Goal: Complete application form: Complete application form

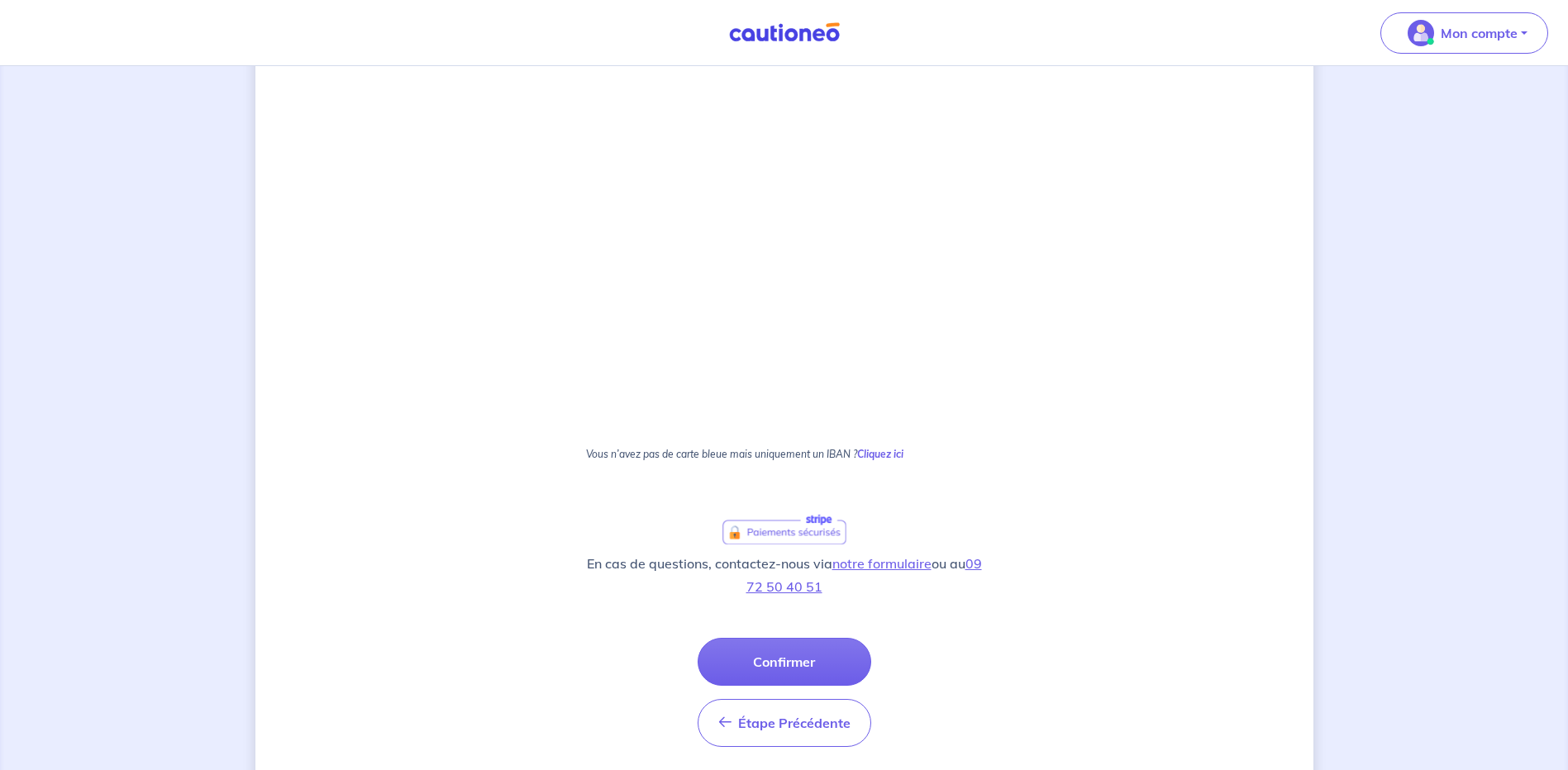
scroll to position [328, 0]
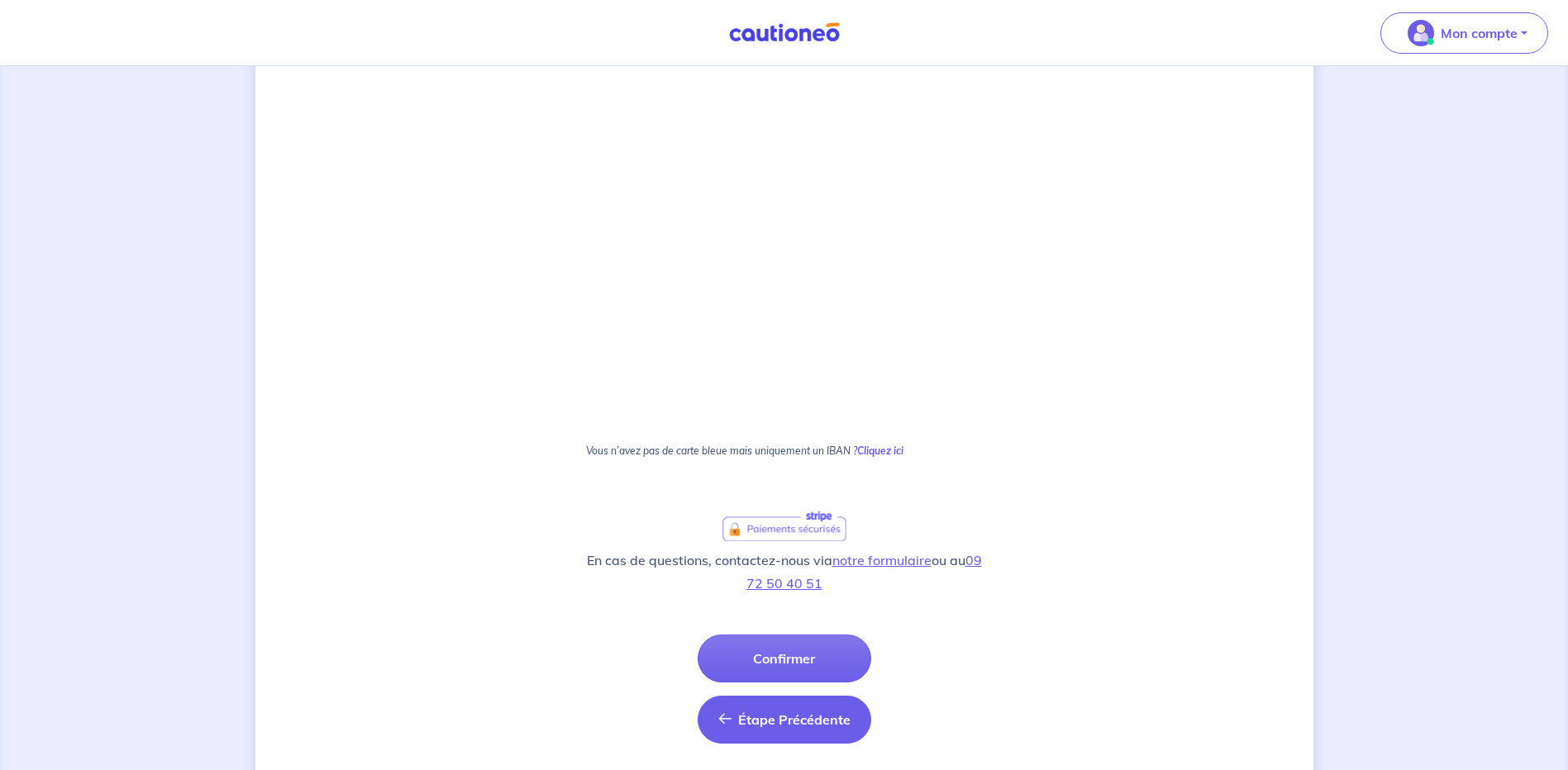
click at [805, 725] on span "Étape Précédente" at bounding box center [794, 719] width 113 height 17
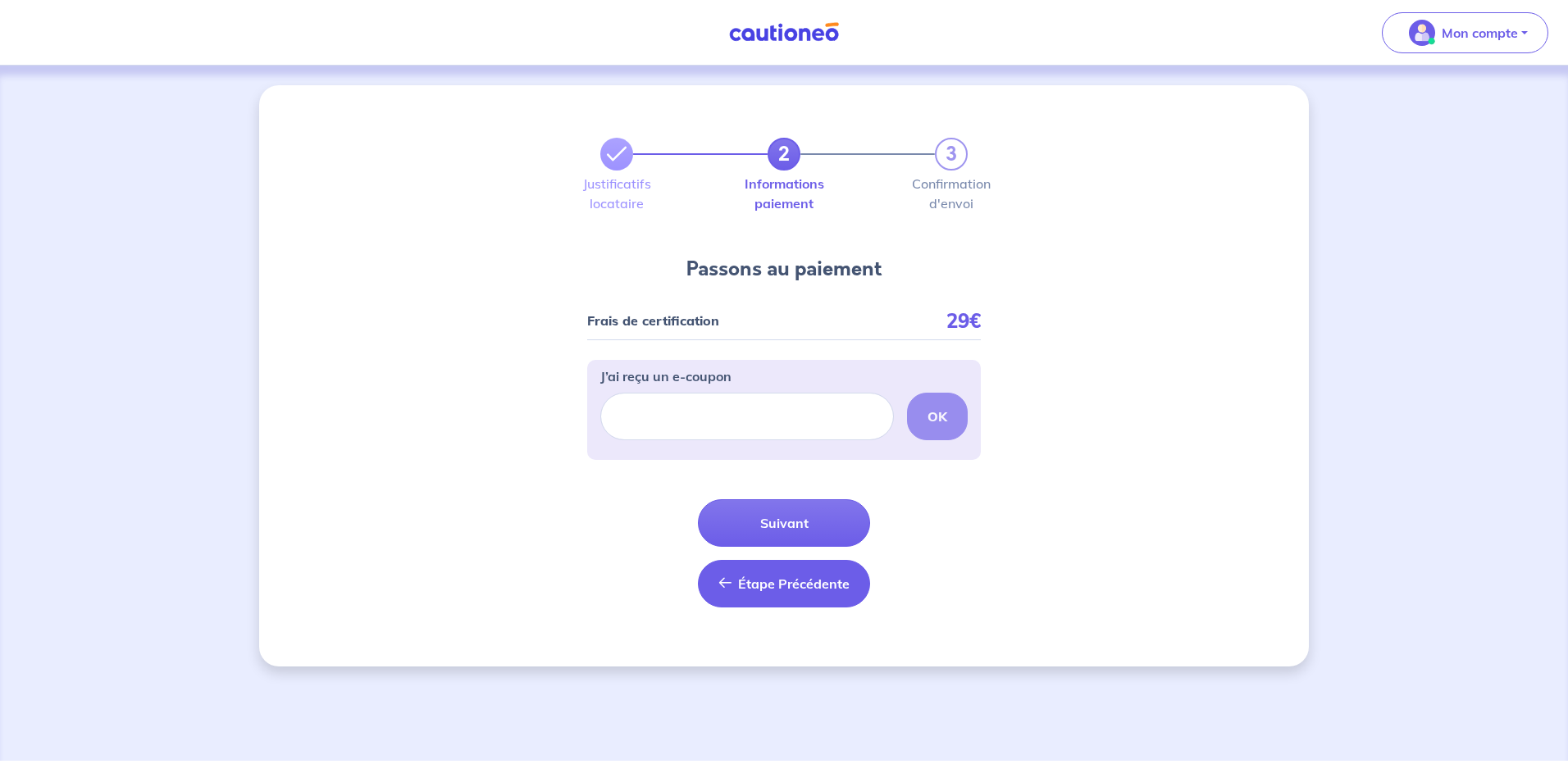
click at [791, 578] on span "Étape Précédente" at bounding box center [794, 583] width 112 height 17
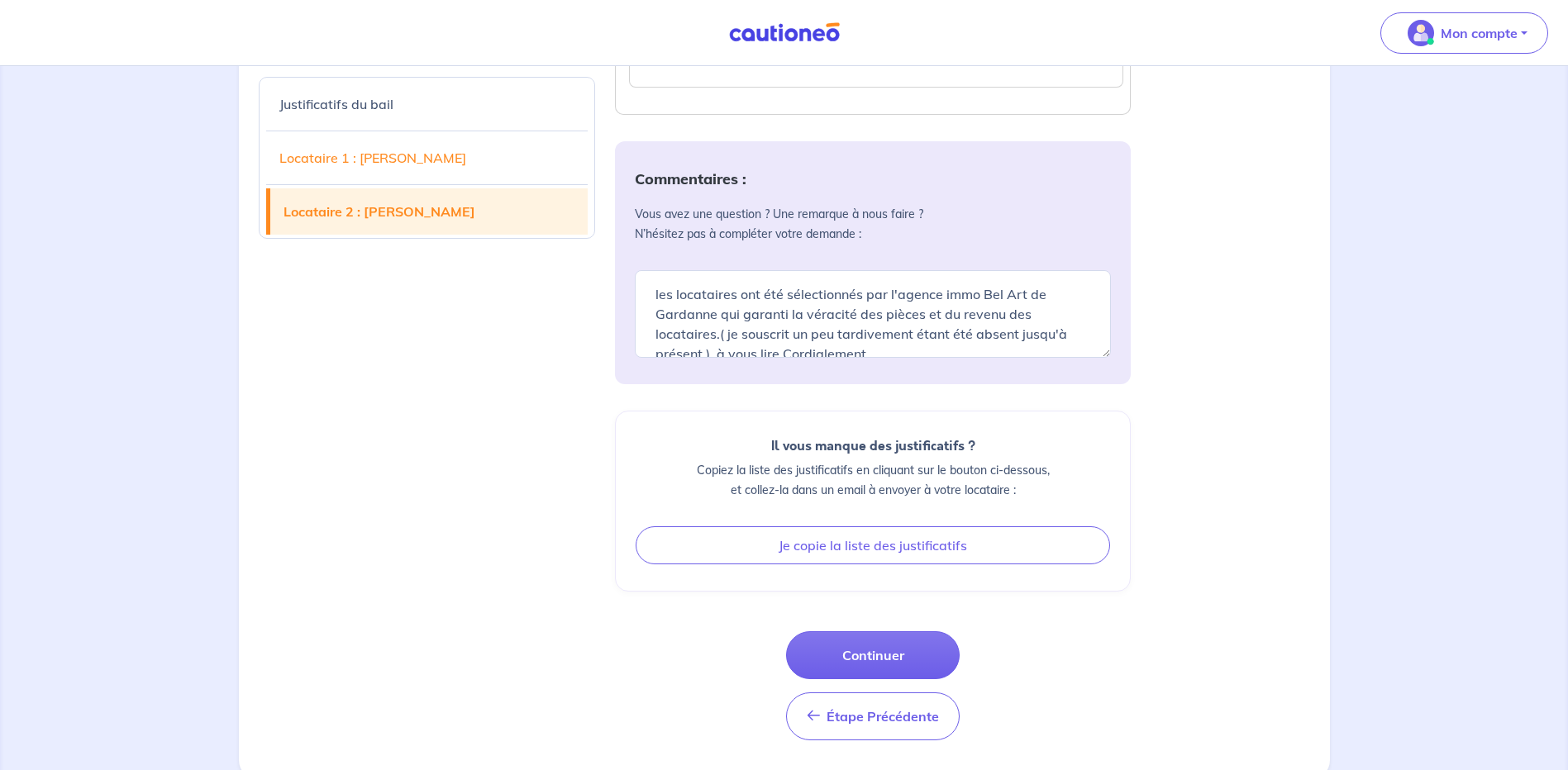
scroll to position [4090, 0]
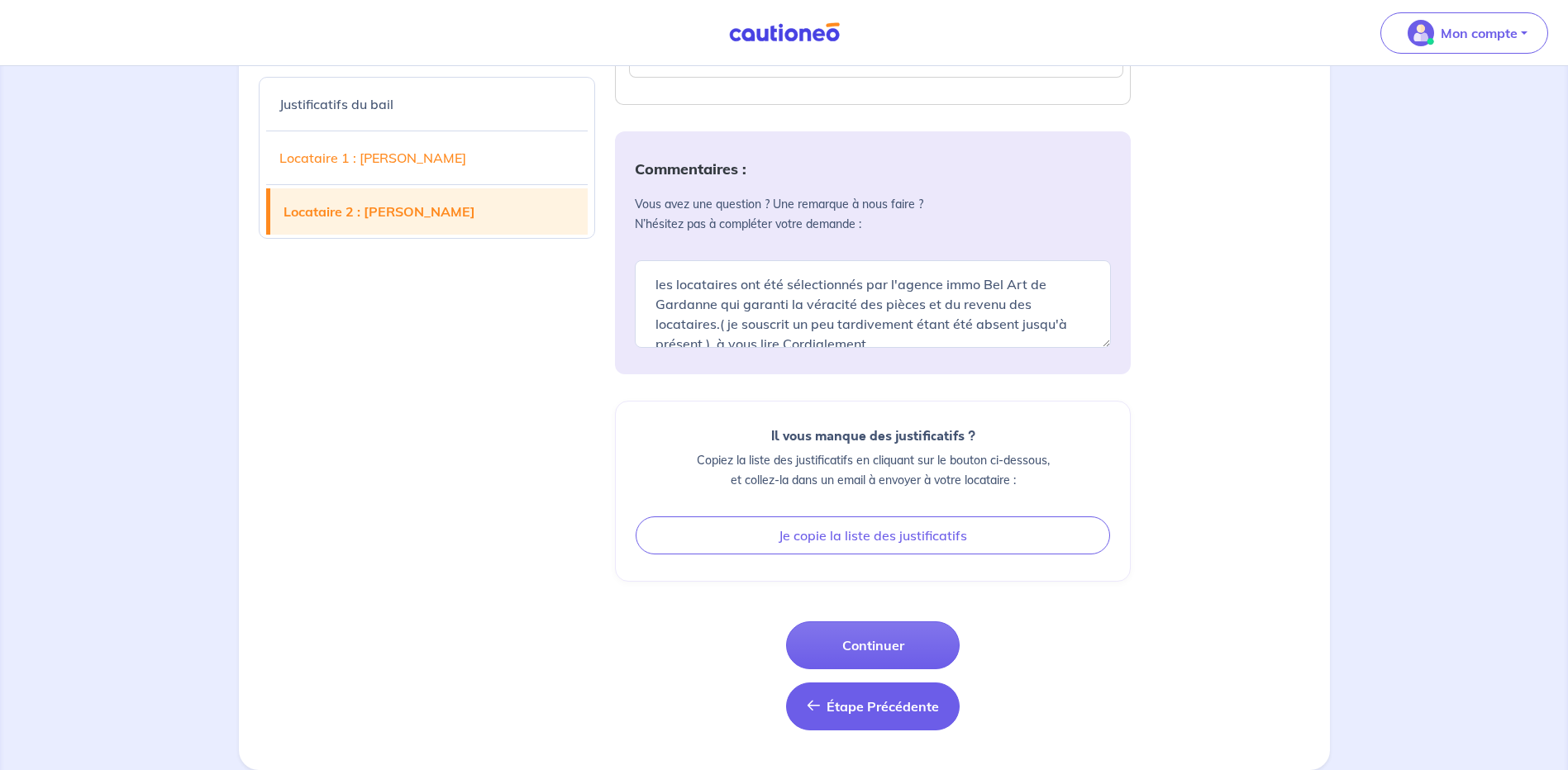
click at [897, 709] on span "Étape Précédente" at bounding box center [883, 706] width 113 height 17
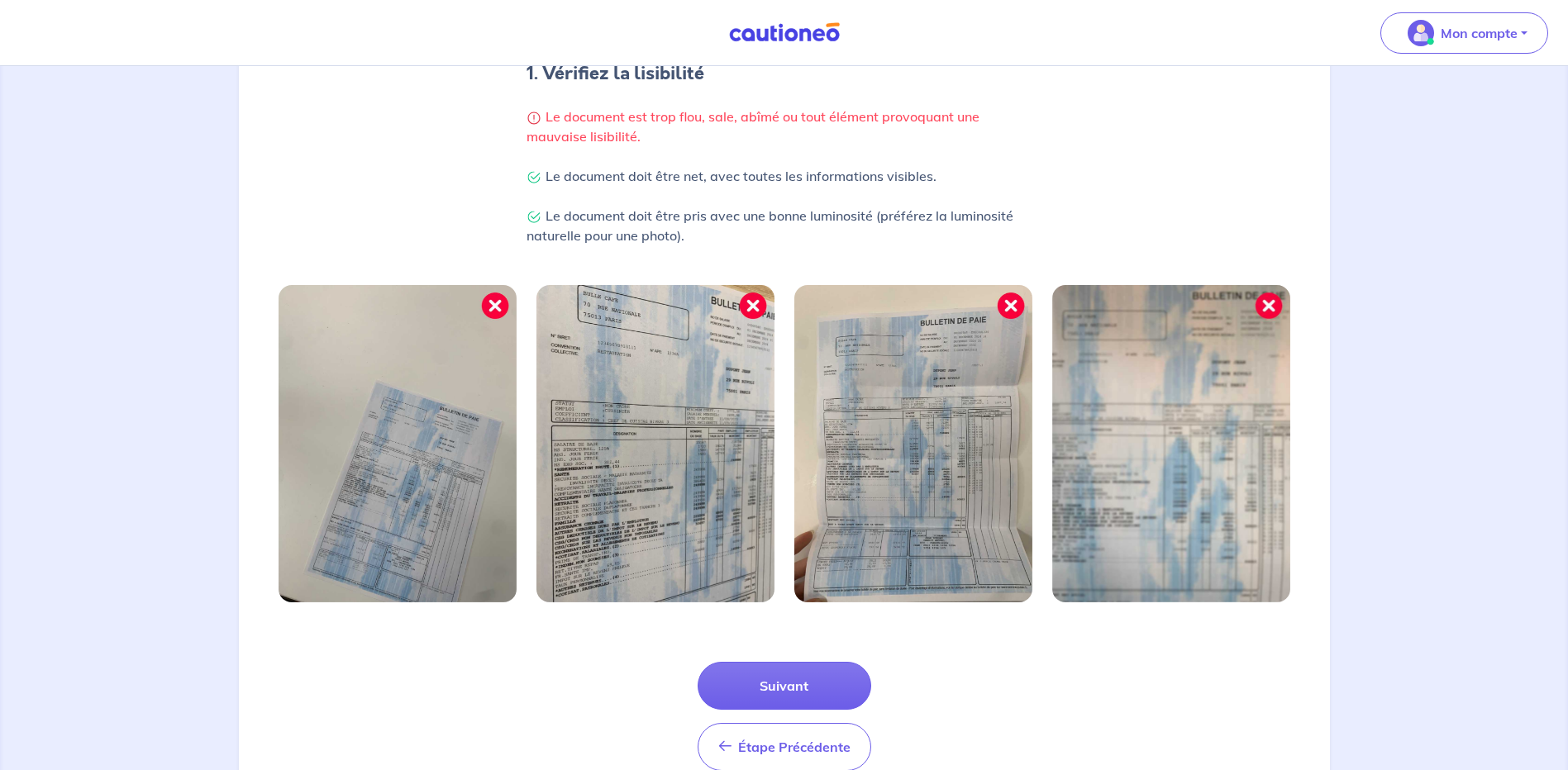
scroll to position [413, 0]
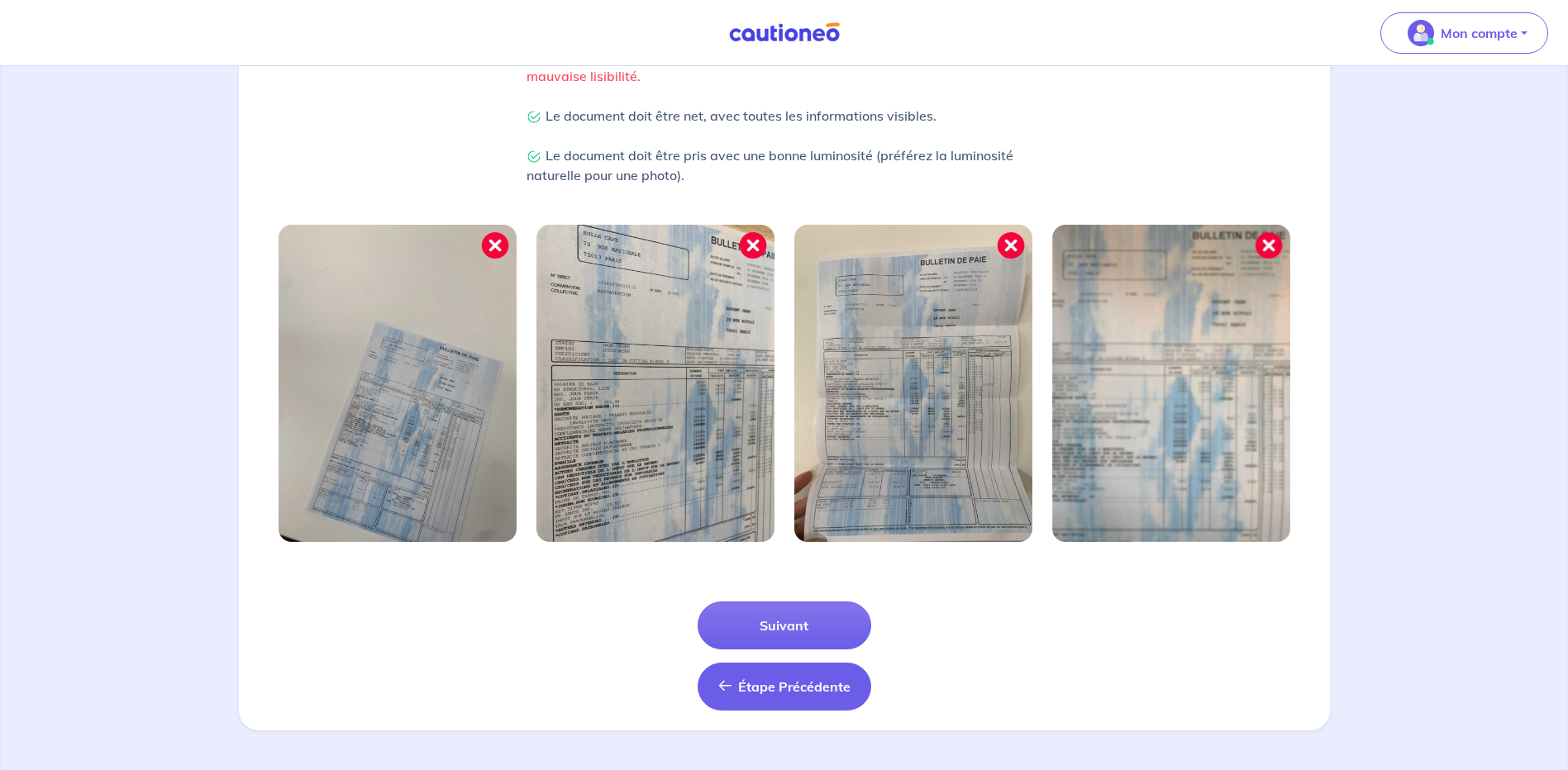
click at [832, 696] on button "Étape Précédente Précédent" at bounding box center [784, 686] width 173 height 48
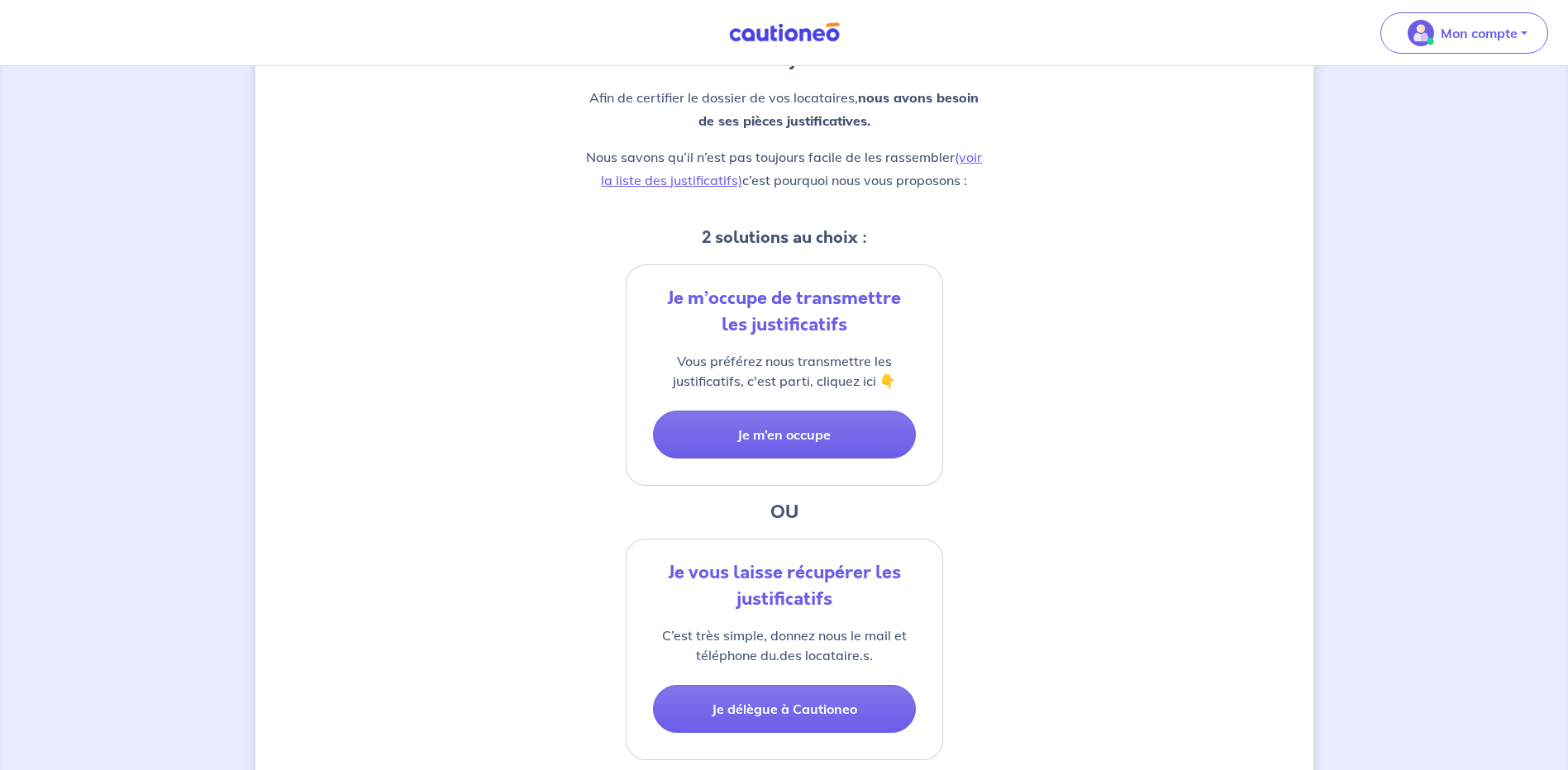
scroll to position [349, 0]
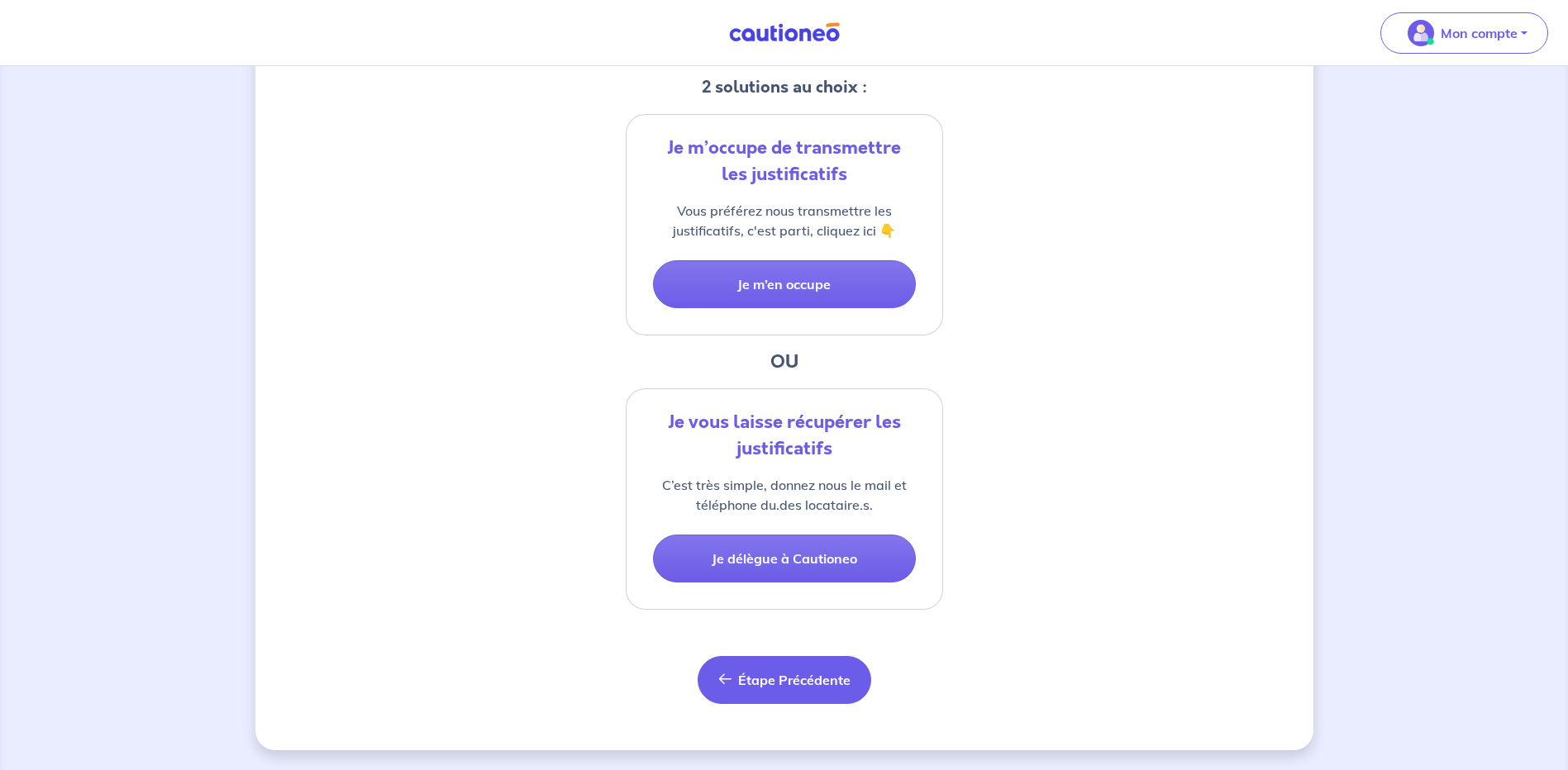
click at [785, 681] on span "Étape Précédente" at bounding box center [794, 680] width 113 height 17
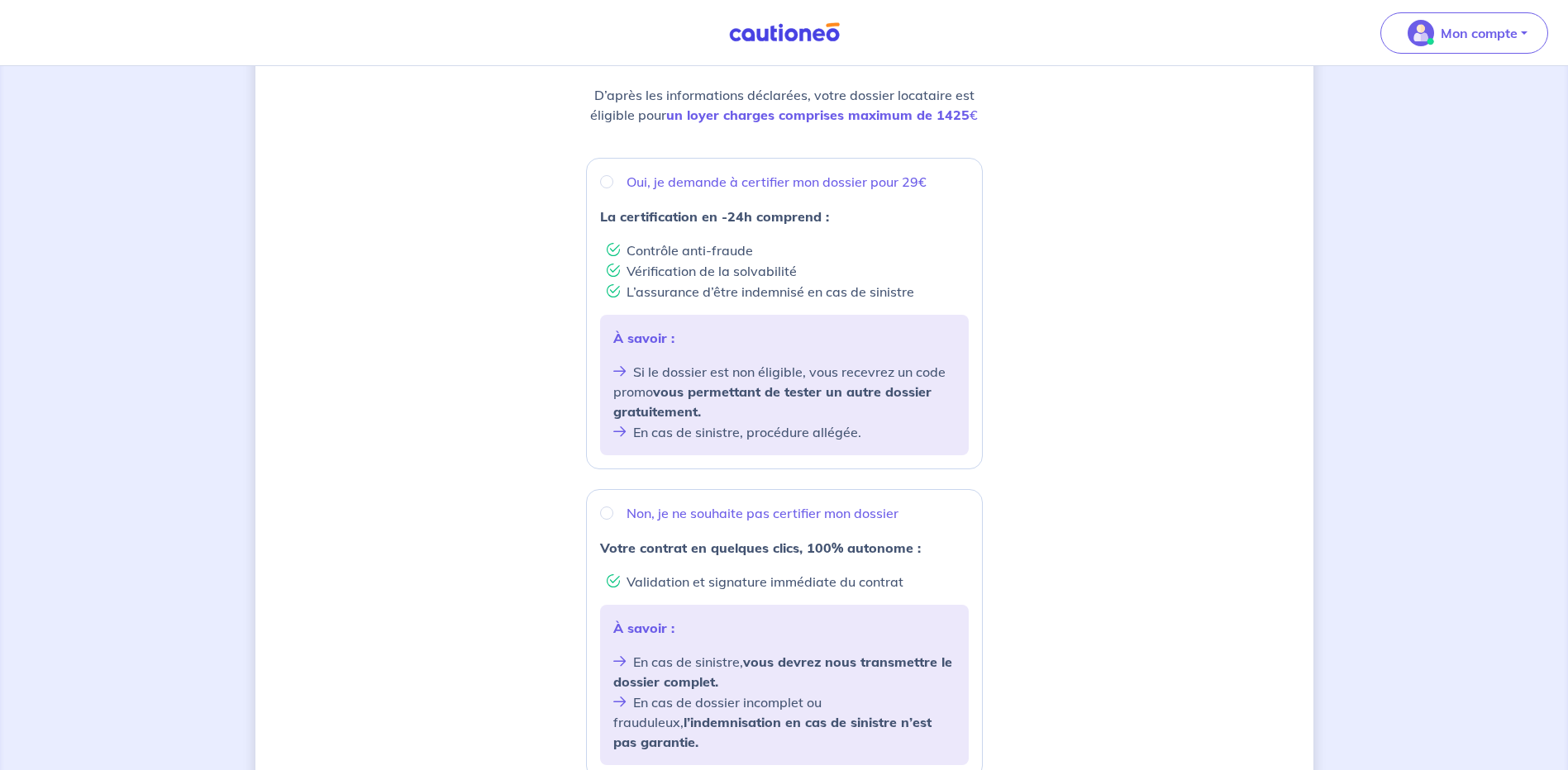
scroll to position [230, 0]
click at [606, 510] on input "Non, je ne souhaite pas certifier mon dossier" at bounding box center [606, 511] width 13 height 13
radio input "true"
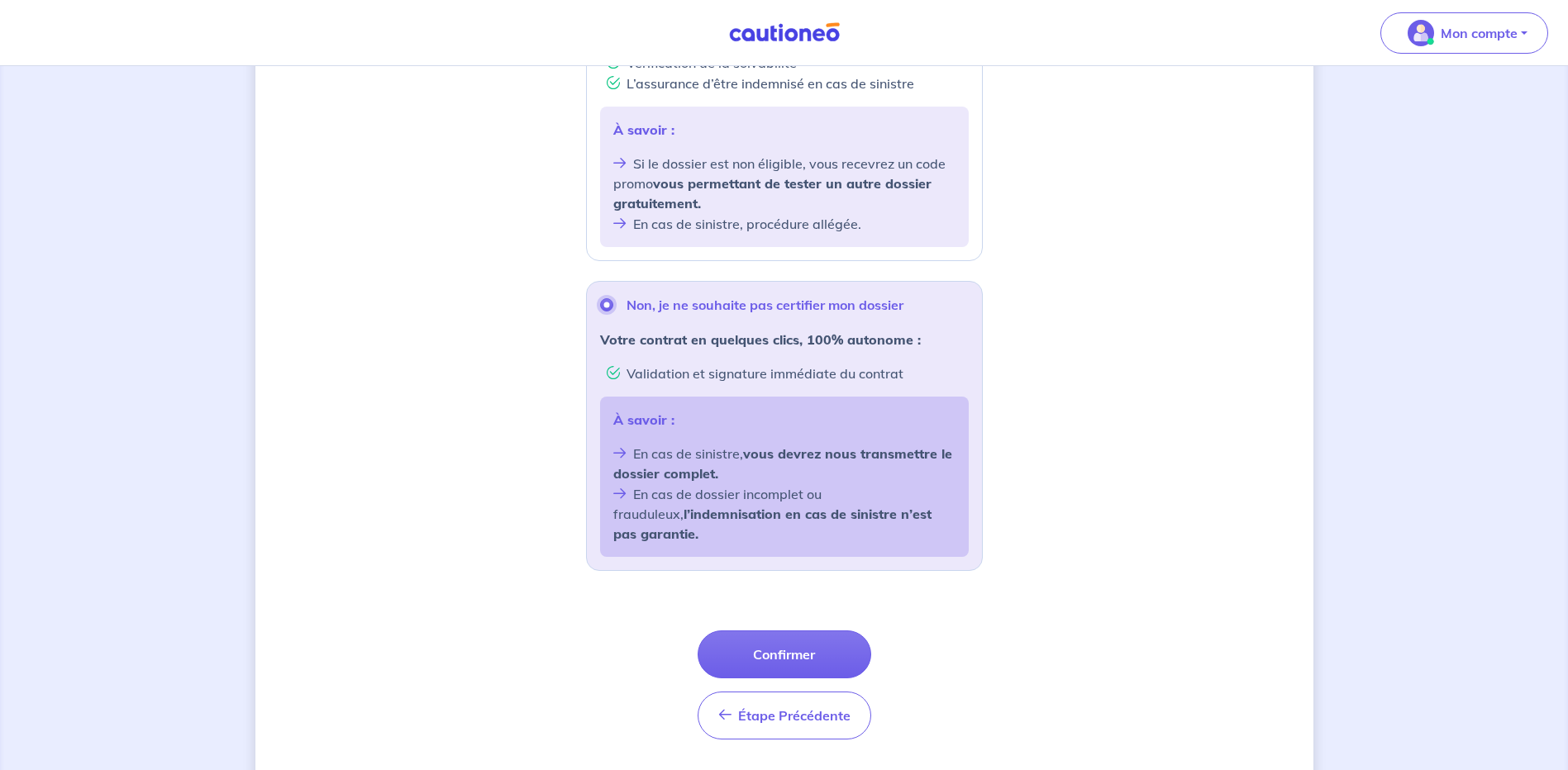
scroll to position [445, 0]
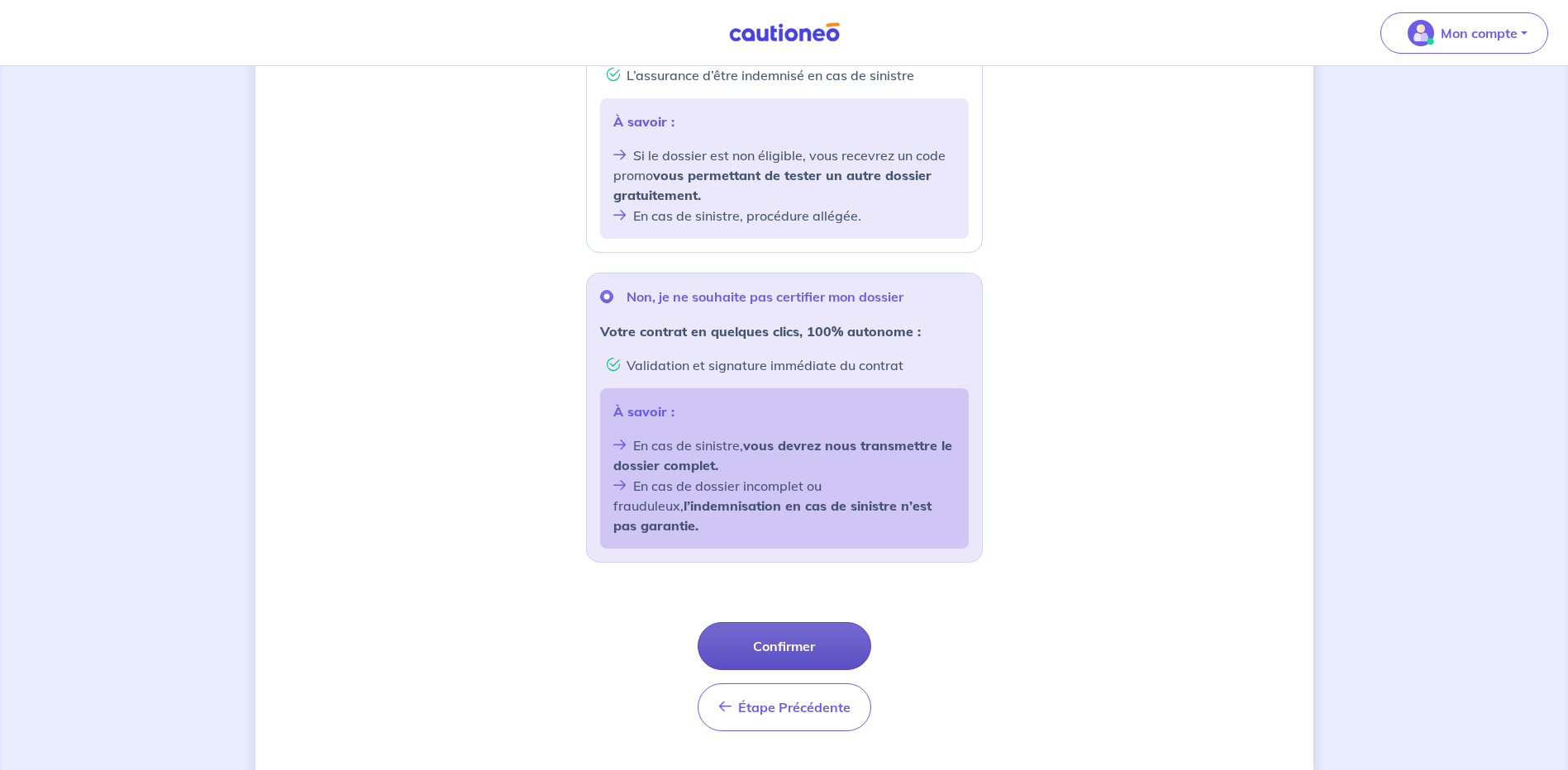
click at [789, 625] on button "Confirmer" at bounding box center [784, 646] width 173 height 48
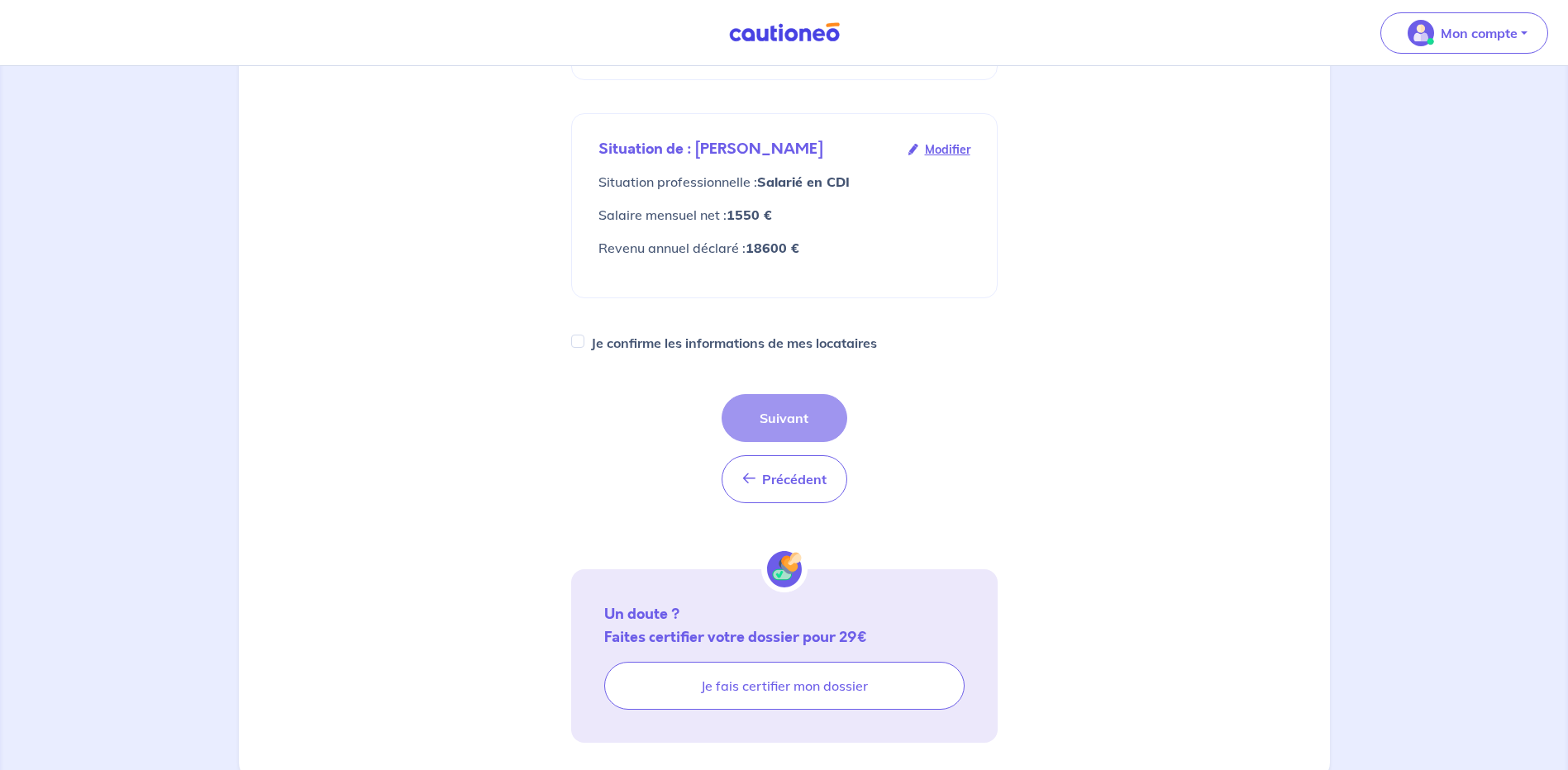
scroll to position [488, 0]
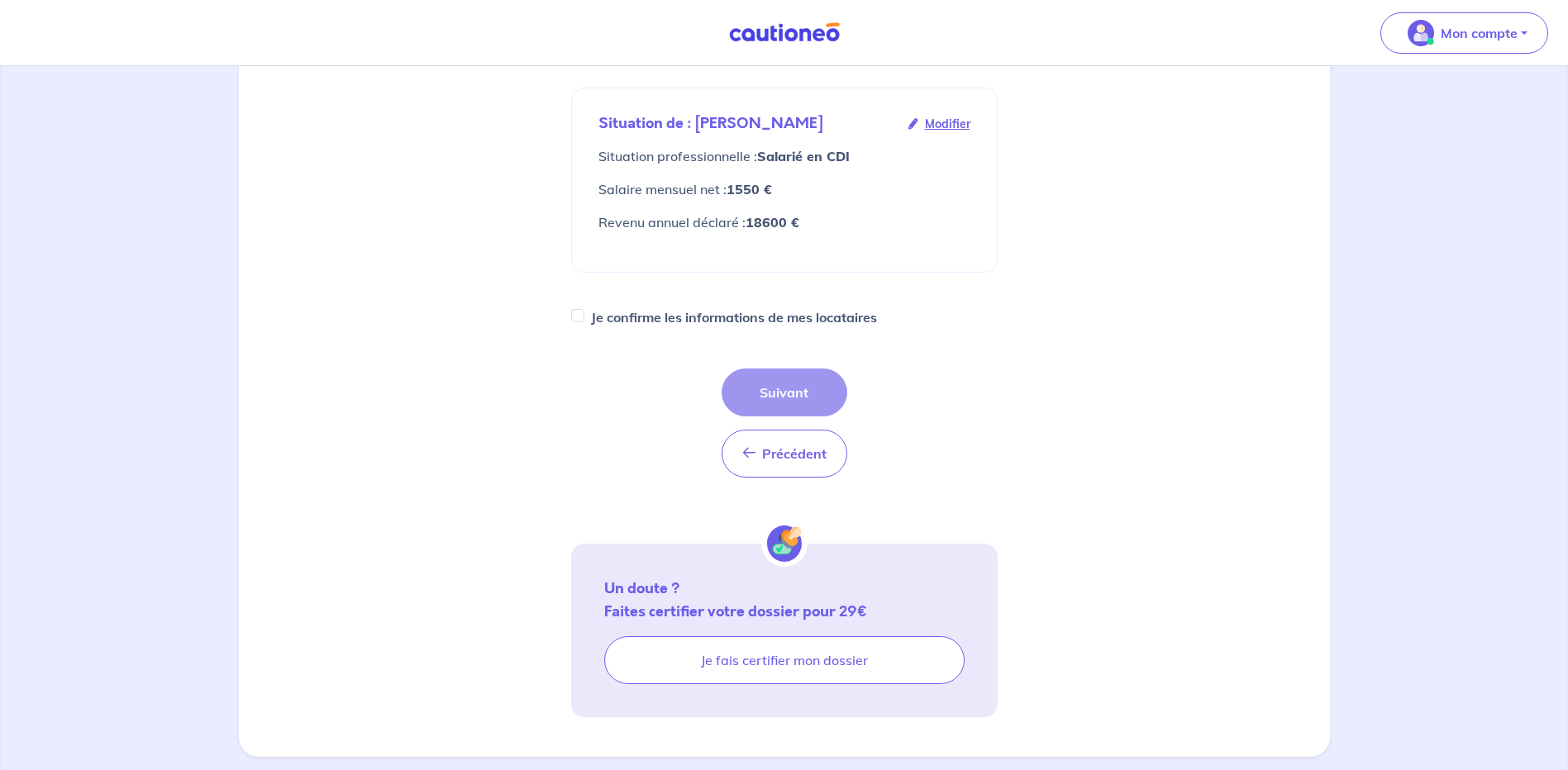
click at [800, 369] on div "Précédent Précédent Suivant" at bounding box center [784, 423] width 126 height 110
click at [785, 369] on div "Précédent Précédent Suivant" at bounding box center [784, 423] width 126 height 110
click at [579, 309] on input "Je confirme les informations de mes locataires" at bounding box center [577, 315] width 13 height 13
checkbox input "true"
click at [792, 372] on button "Suivant" at bounding box center [784, 392] width 126 height 48
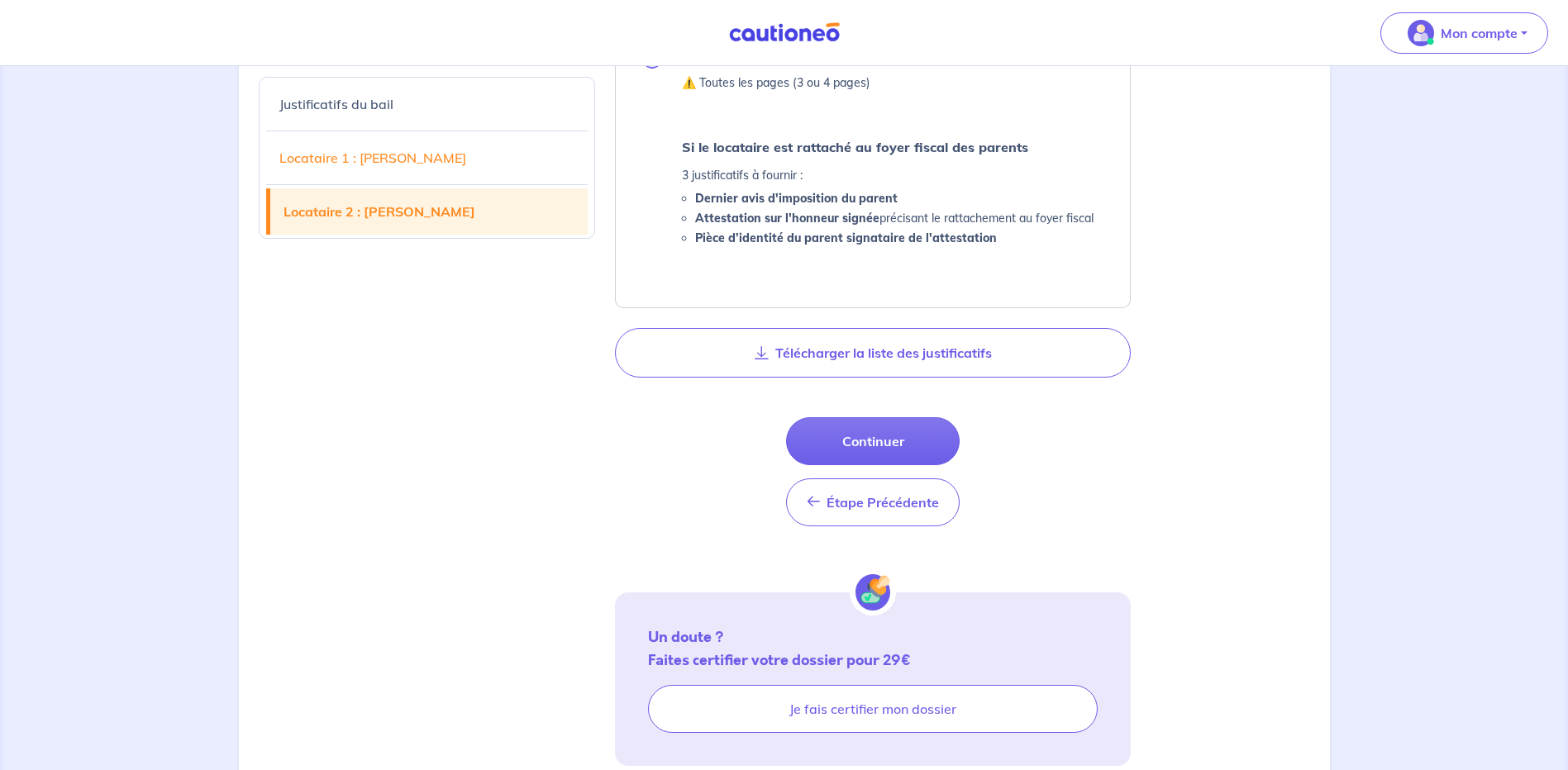
scroll to position [2520, 0]
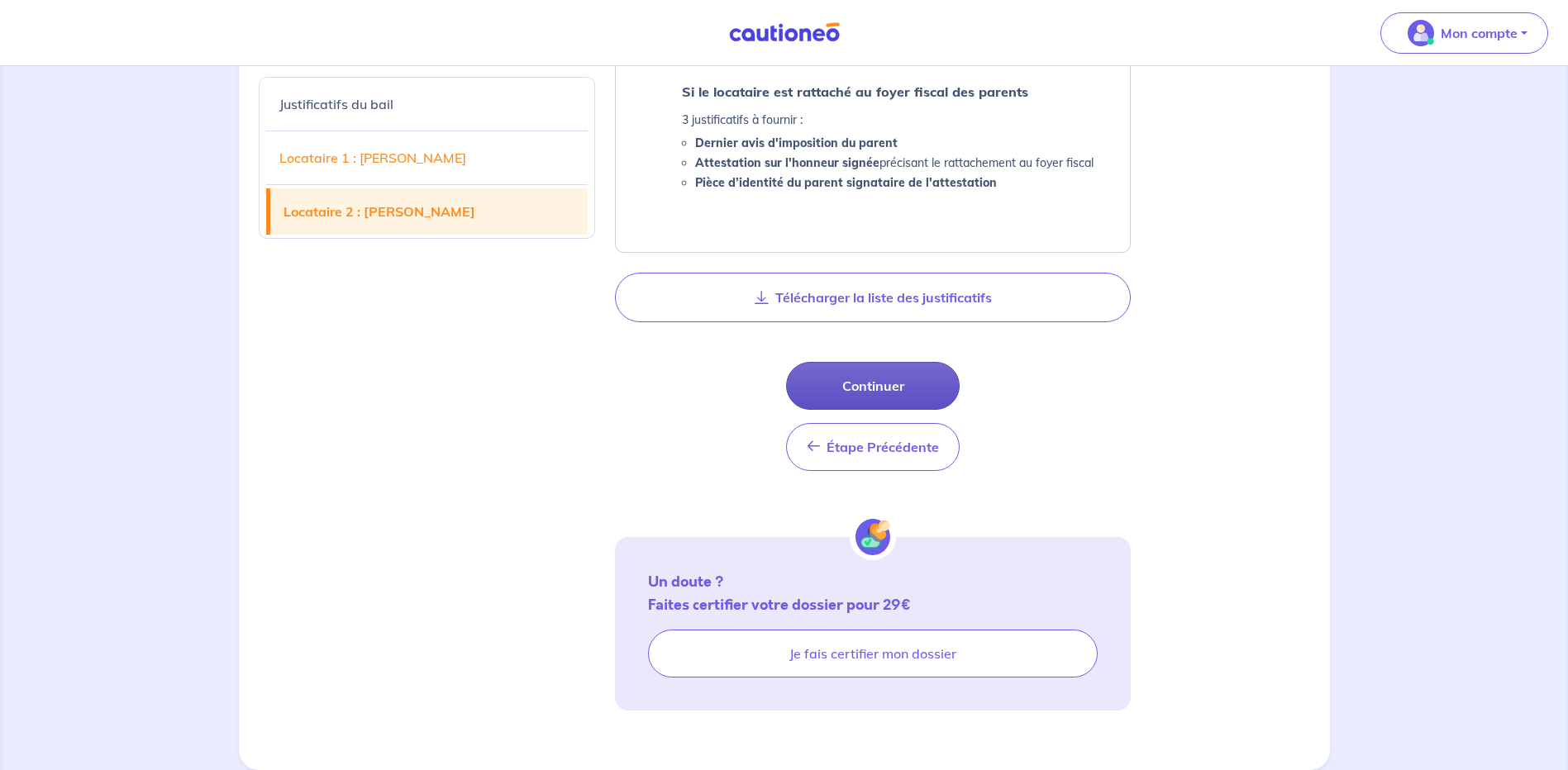
click at [869, 385] on button "Continuer" at bounding box center [873, 385] width 173 height 48
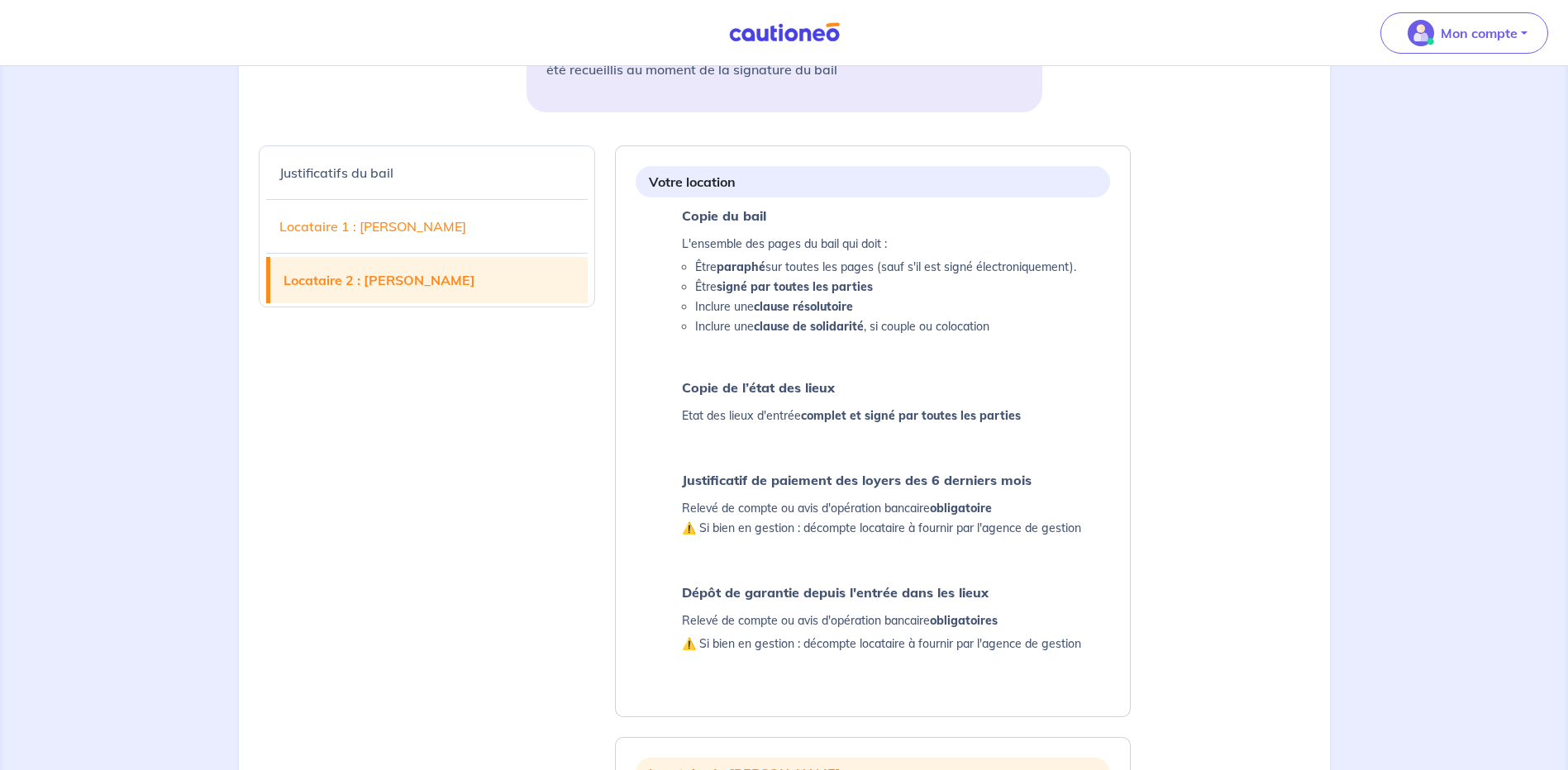
select select "FR"
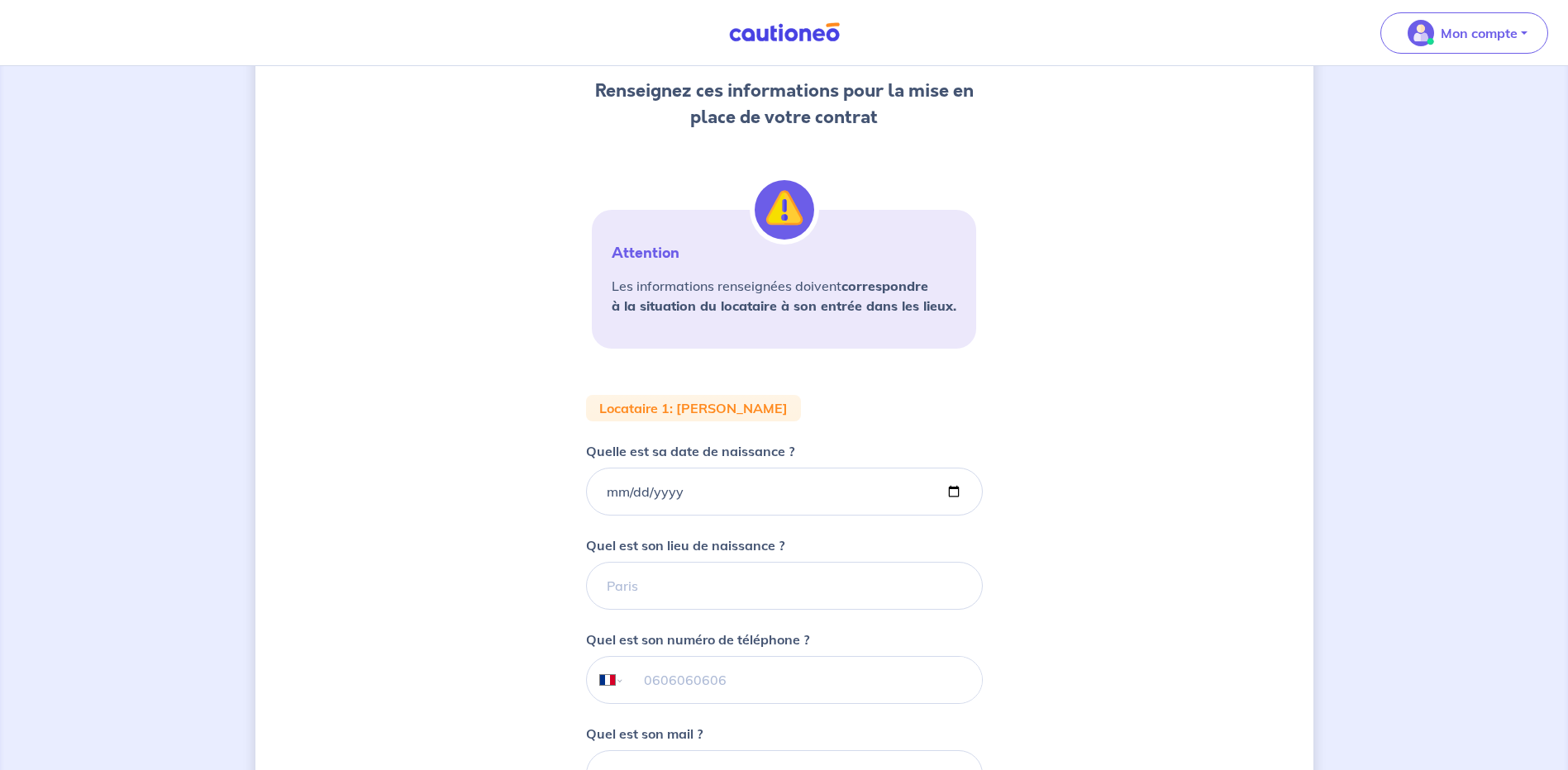
scroll to position [224, 0]
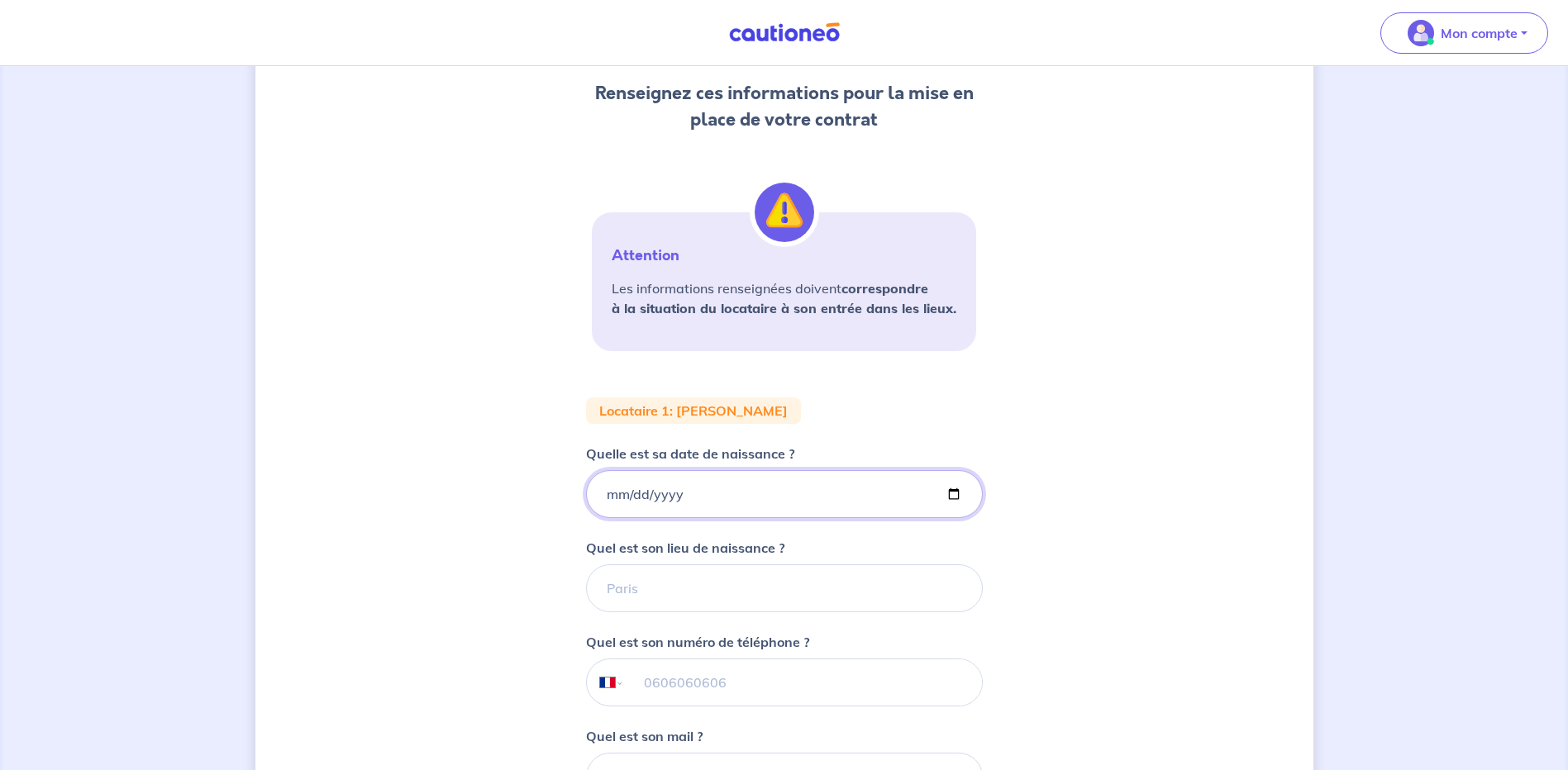
click at [604, 492] on input "Quelle est sa date de naissance ?" at bounding box center [784, 494] width 396 height 48
type input "[DATE]"
drag, startPoint x: 603, startPoint y: 584, endPoint x: 612, endPoint y: 581, distance: 9.5
click at [604, 584] on input "Quel est son lieu de naissance ?" at bounding box center [784, 589] width 396 height 48
type input "la seyne sur mer"
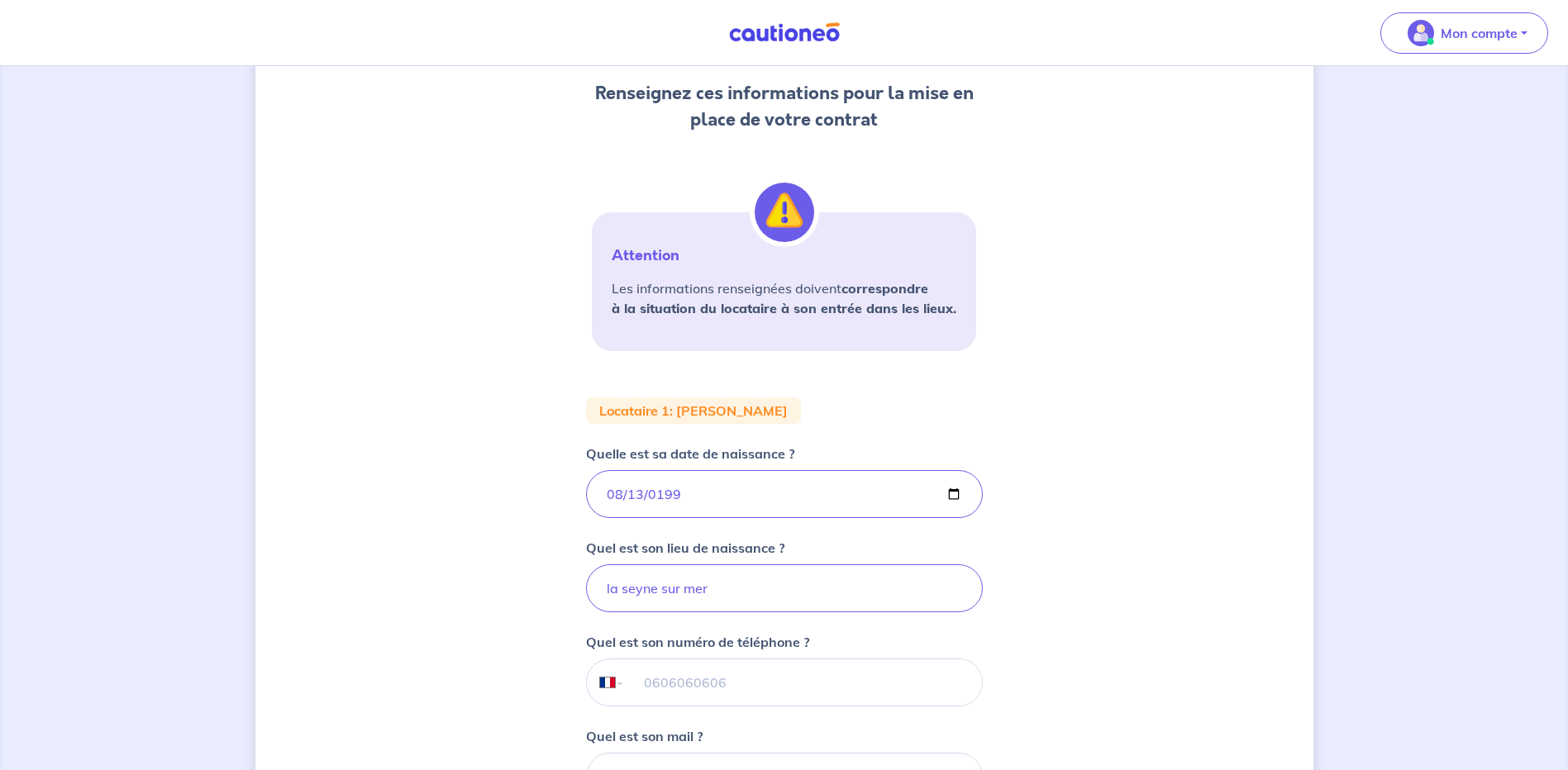
click at [642, 676] on input "tel" at bounding box center [802, 682] width 357 height 46
click at [1381, 471] on div "2 3 4 Informations locataire Informations bail Informations paiement Signature …" at bounding box center [784, 445] width 1568 height 1206
drag, startPoint x: 641, startPoint y: 682, endPoint x: 681, endPoint y: 667, distance: 42.7
click at [645, 682] on input "tel" at bounding box center [802, 682] width 357 height 46
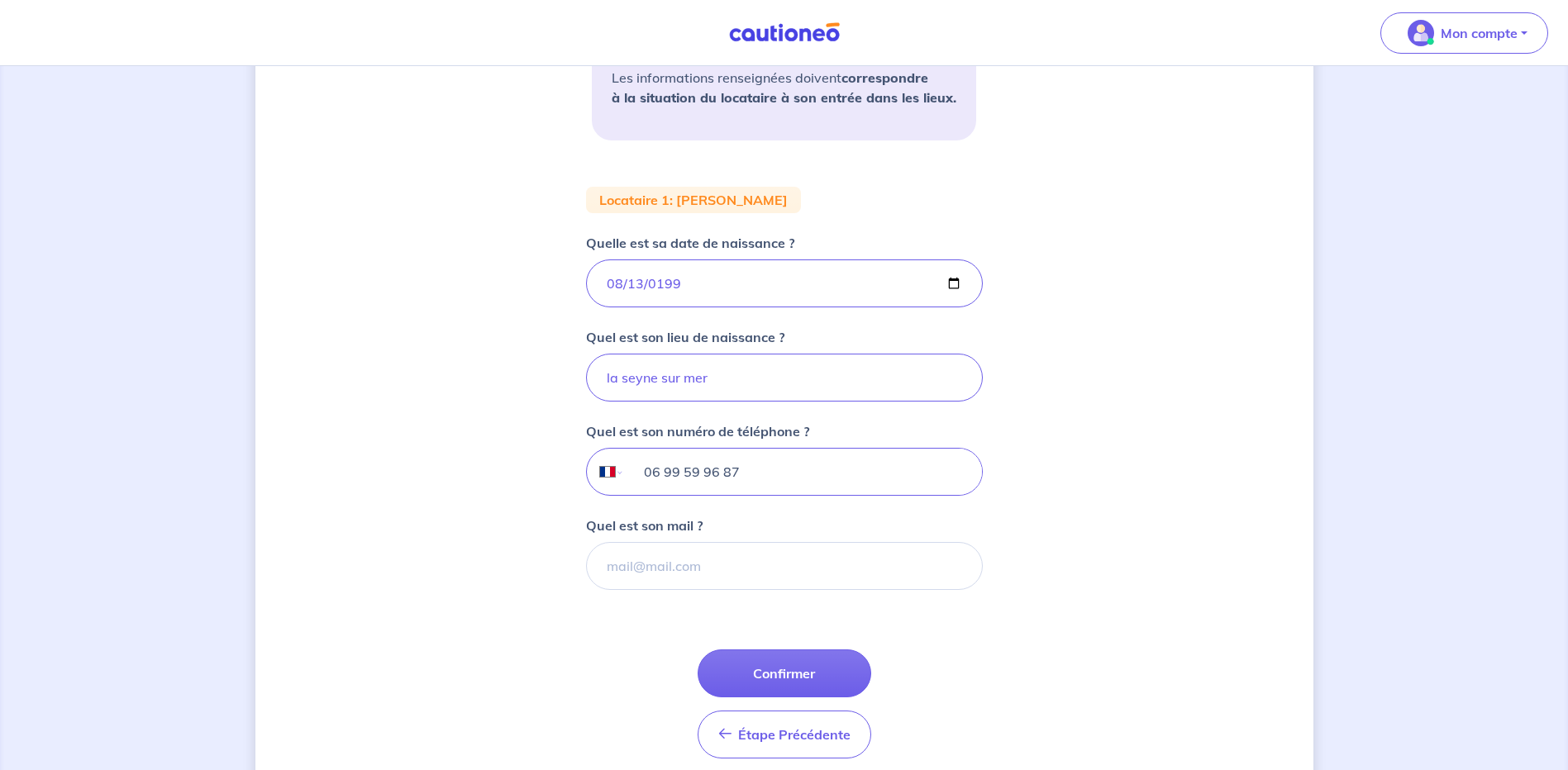
scroll to position [440, 0]
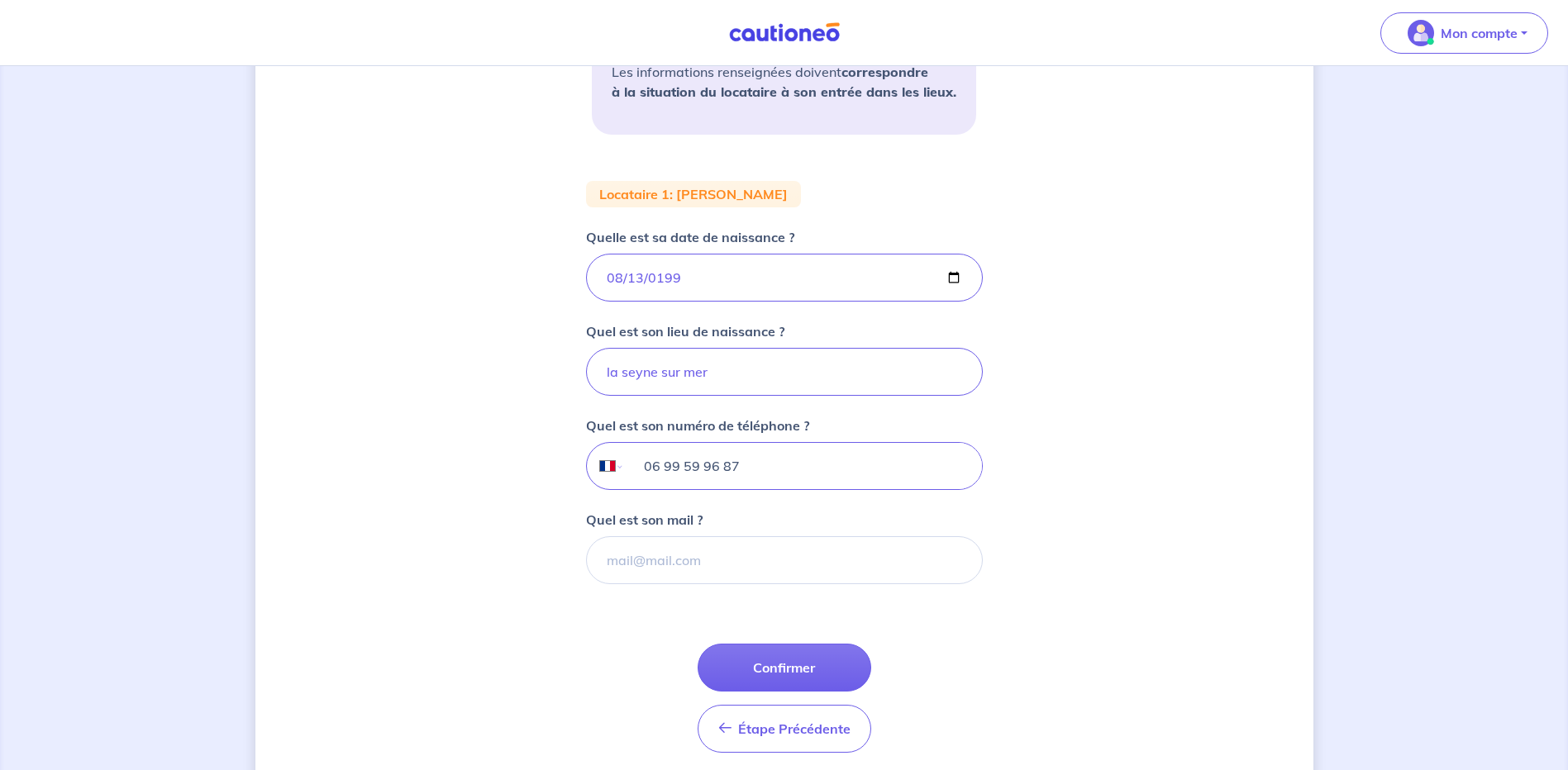
type input "06 99 59 96 87"
drag, startPoint x: 608, startPoint y: 549, endPoint x: 627, endPoint y: 542, distance: 20.2
click at [608, 549] on input "Quel est son mail ?" at bounding box center [784, 560] width 396 height 48
type input "[EMAIL_ADDRESS][DOMAIN_NAME]"
click at [789, 668] on button "Confirmer" at bounding box center [784, 667] width 173 height 48
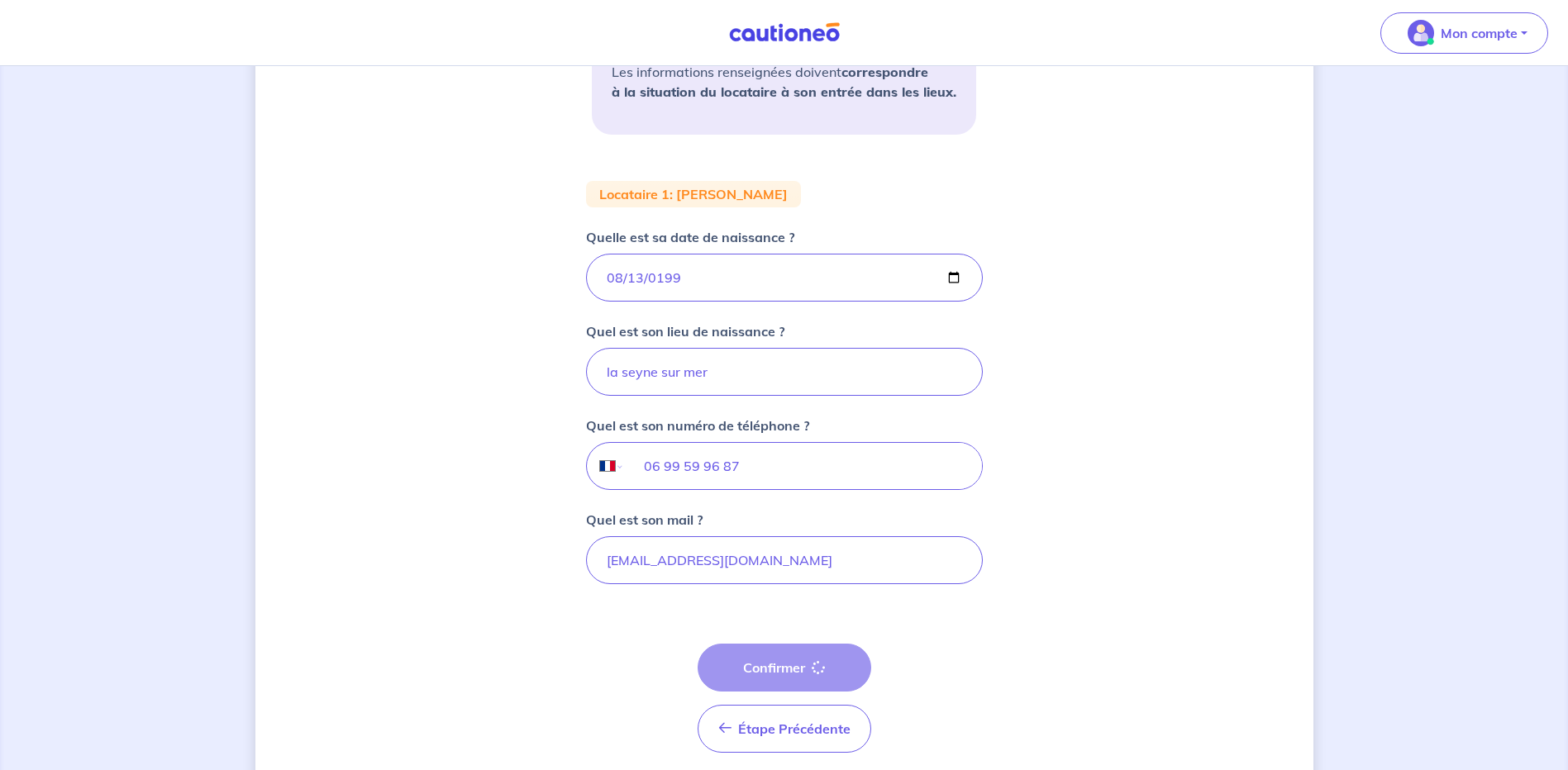
select select "FR"
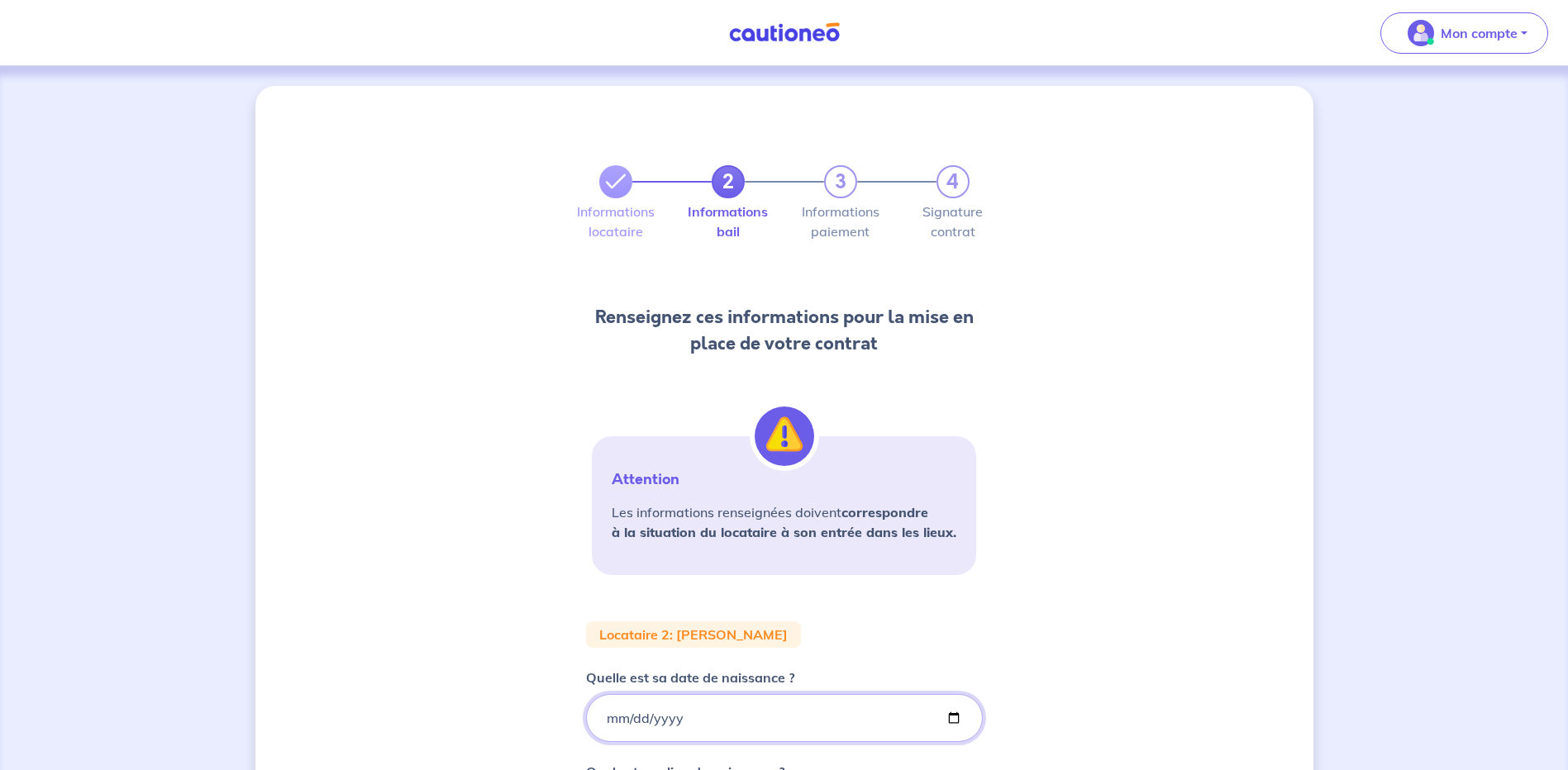
click at [607, 710] on input "Quelle est sa date de naissance ?" at bounding box center [784, 718] width 396 height 48
type input "[DATE]"
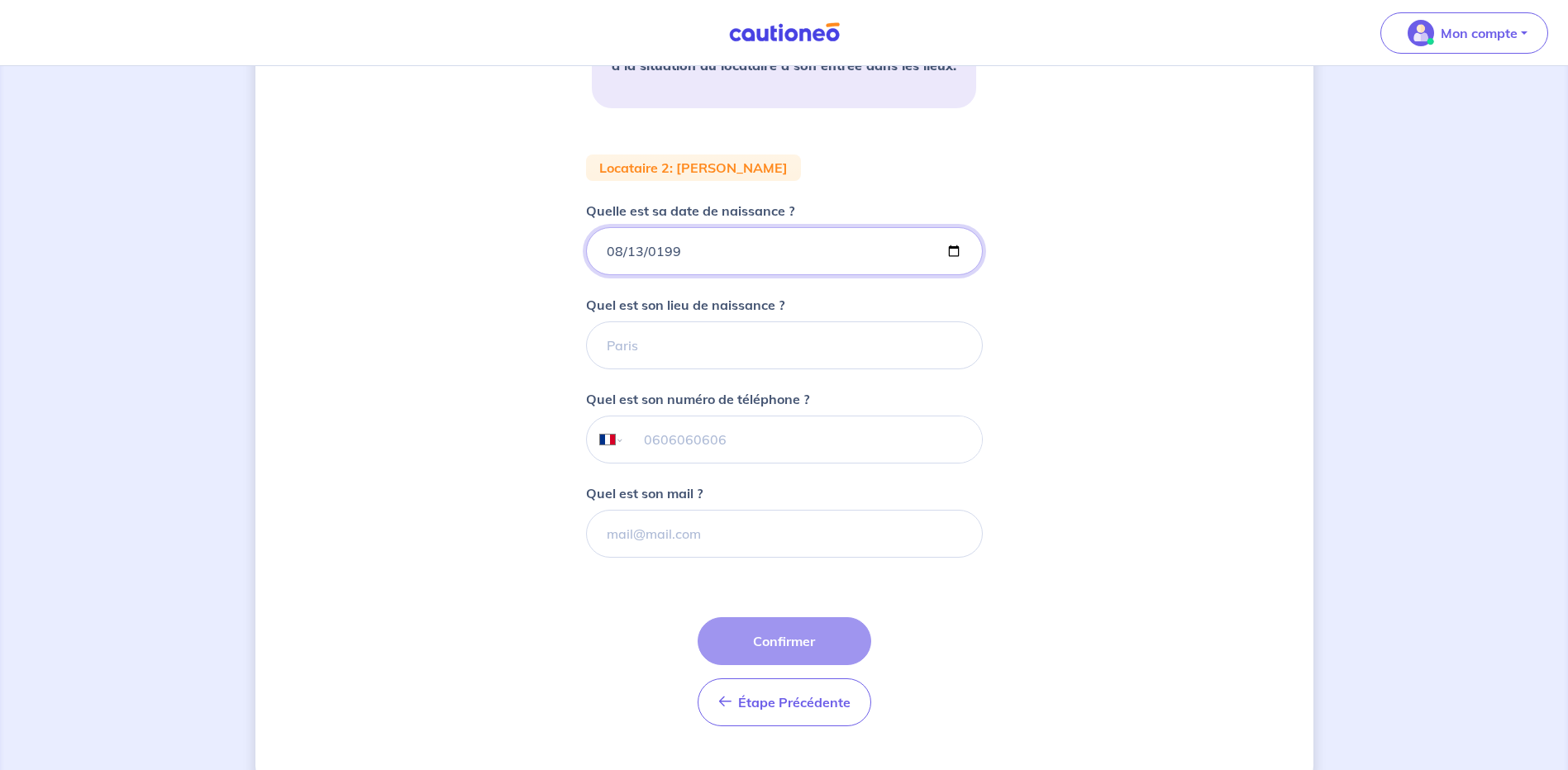
scroll to position [477, 0]
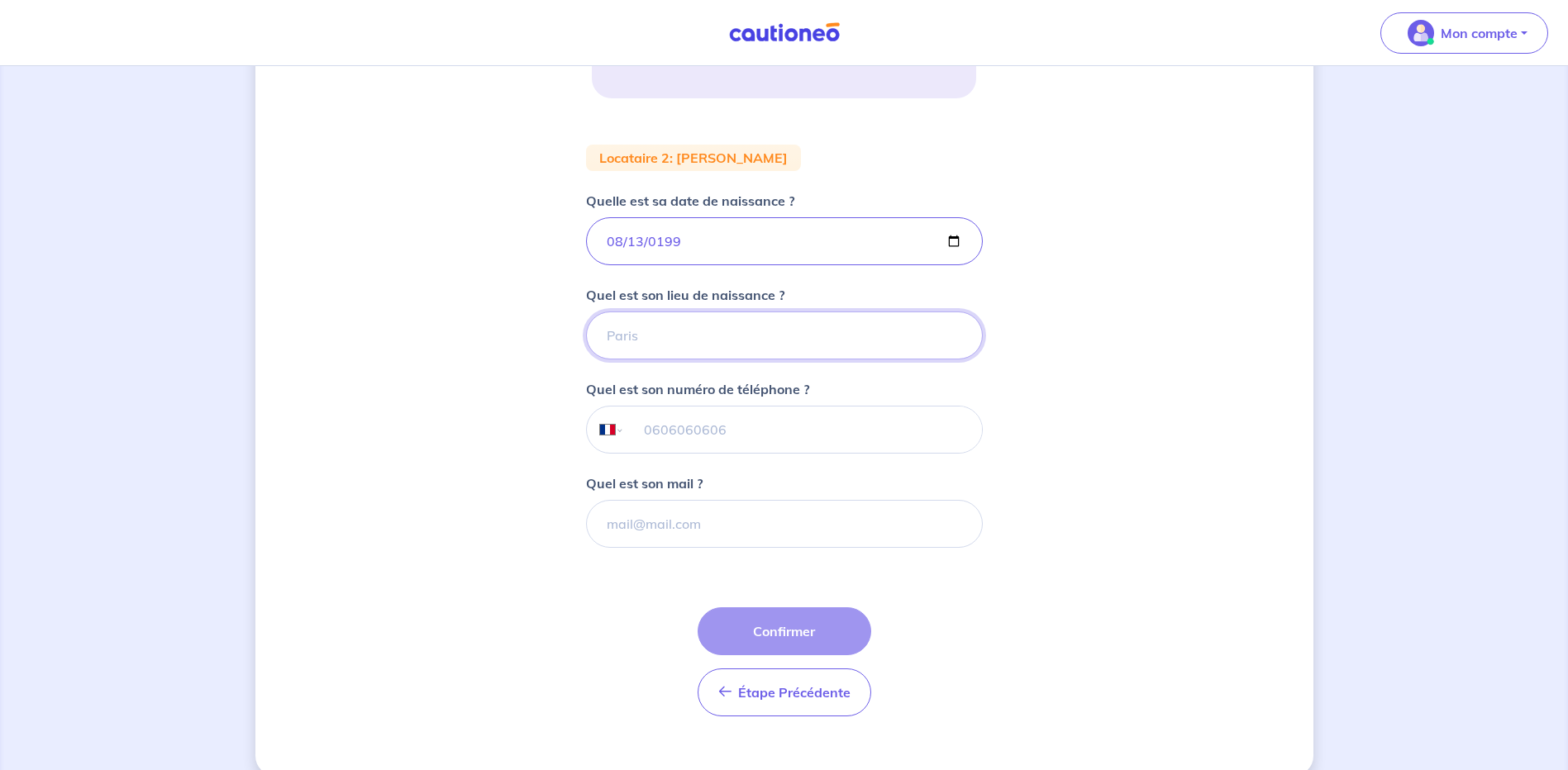
drag, startPoint x: 605, startPoint y: 332, endPoint x: 629, endPoint y: 328, distance: 24.3
click at [605, 332] on input "Quel est son lieu de naissance ?" at bounding box center [784, 336] width 396 height 48
type input "martigues"
click at [645, 424] on input "tel" at bounding box center [802, 429] width 357 height 46
type input "06 99 59 96 87"
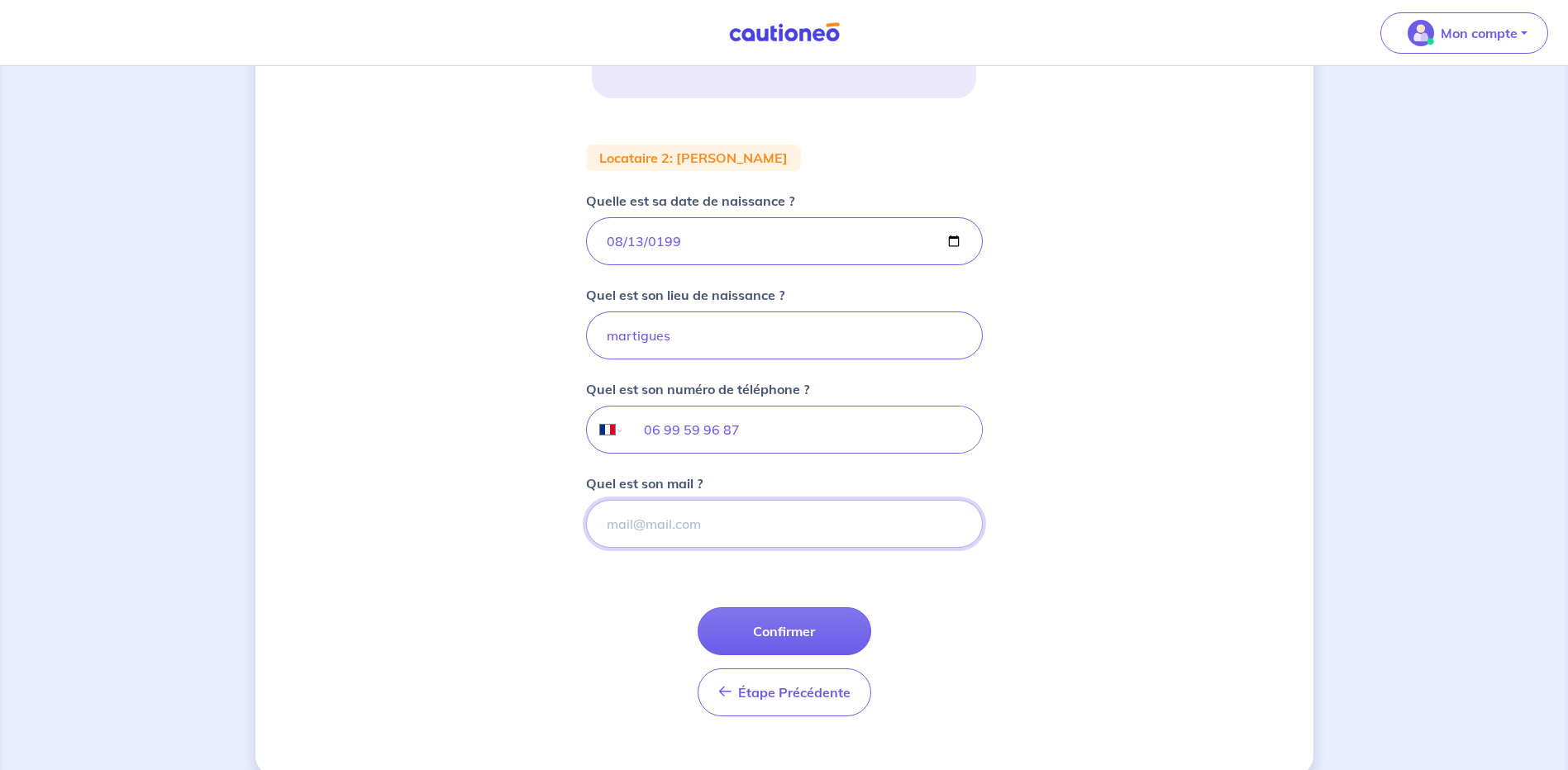
click at [611, 520] on input "Quel est son mail ?" at bounding box center [784, 524] width 396 height 48
type input "[EMAIL_ADDRESS][DOMAIN_NAME]"
click at [757, 624] on button "Confirmer" at bounding box center [784, 632] width 173 height 48
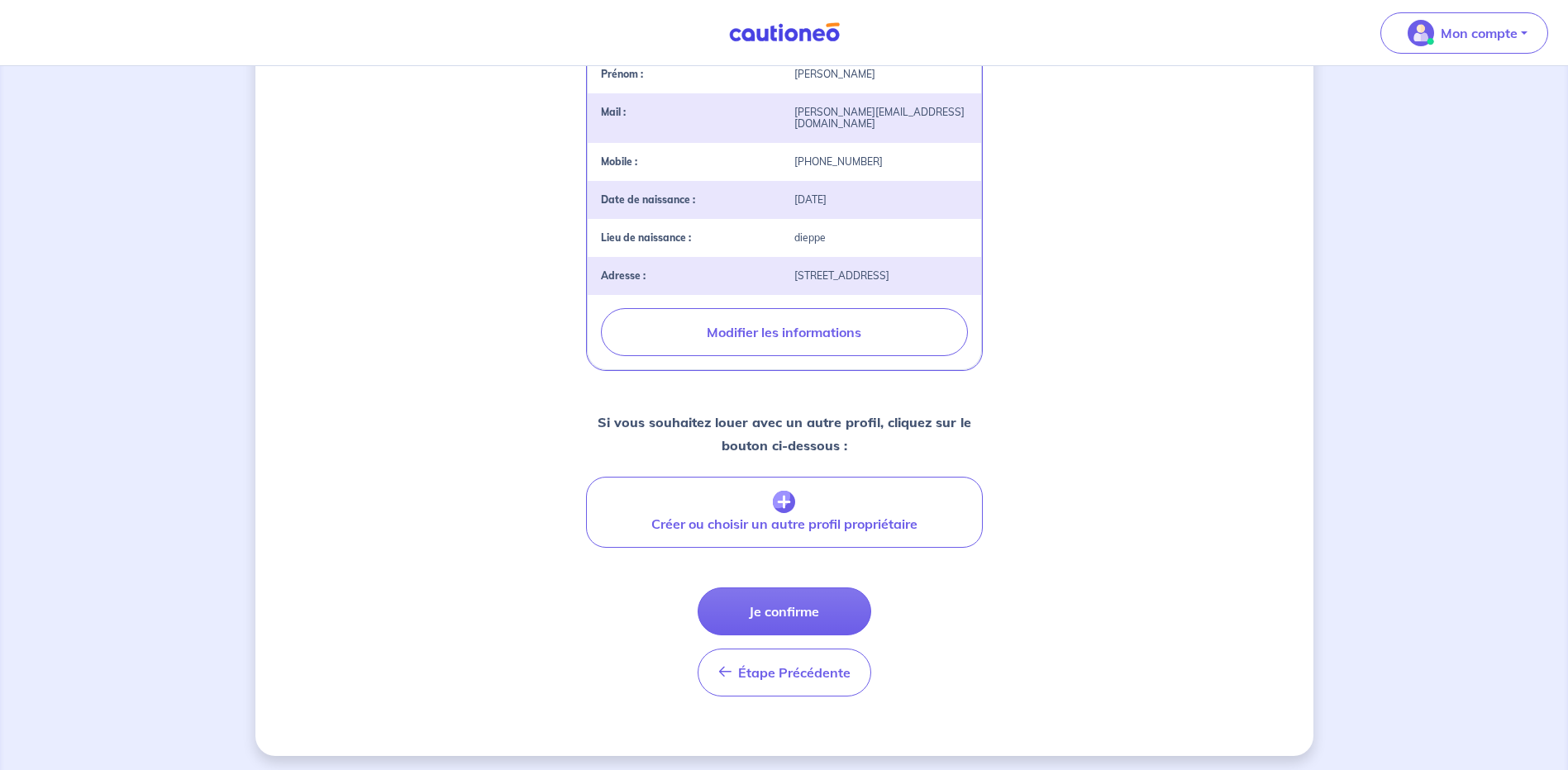
scroll to position [434, 0]
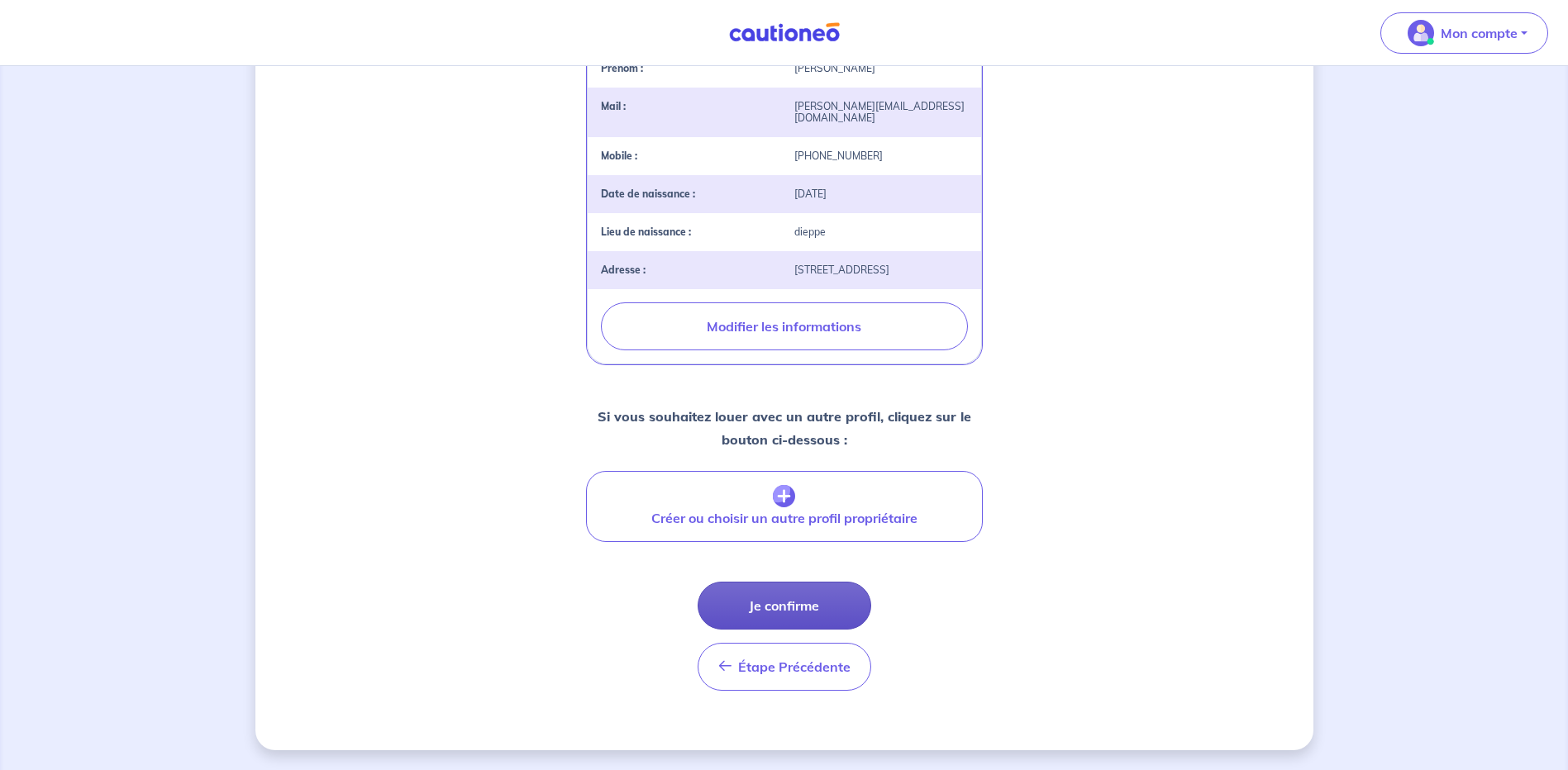
click at [778, 600] on button "Je confirme" at bounding box center [784, 606] width 173 height 48
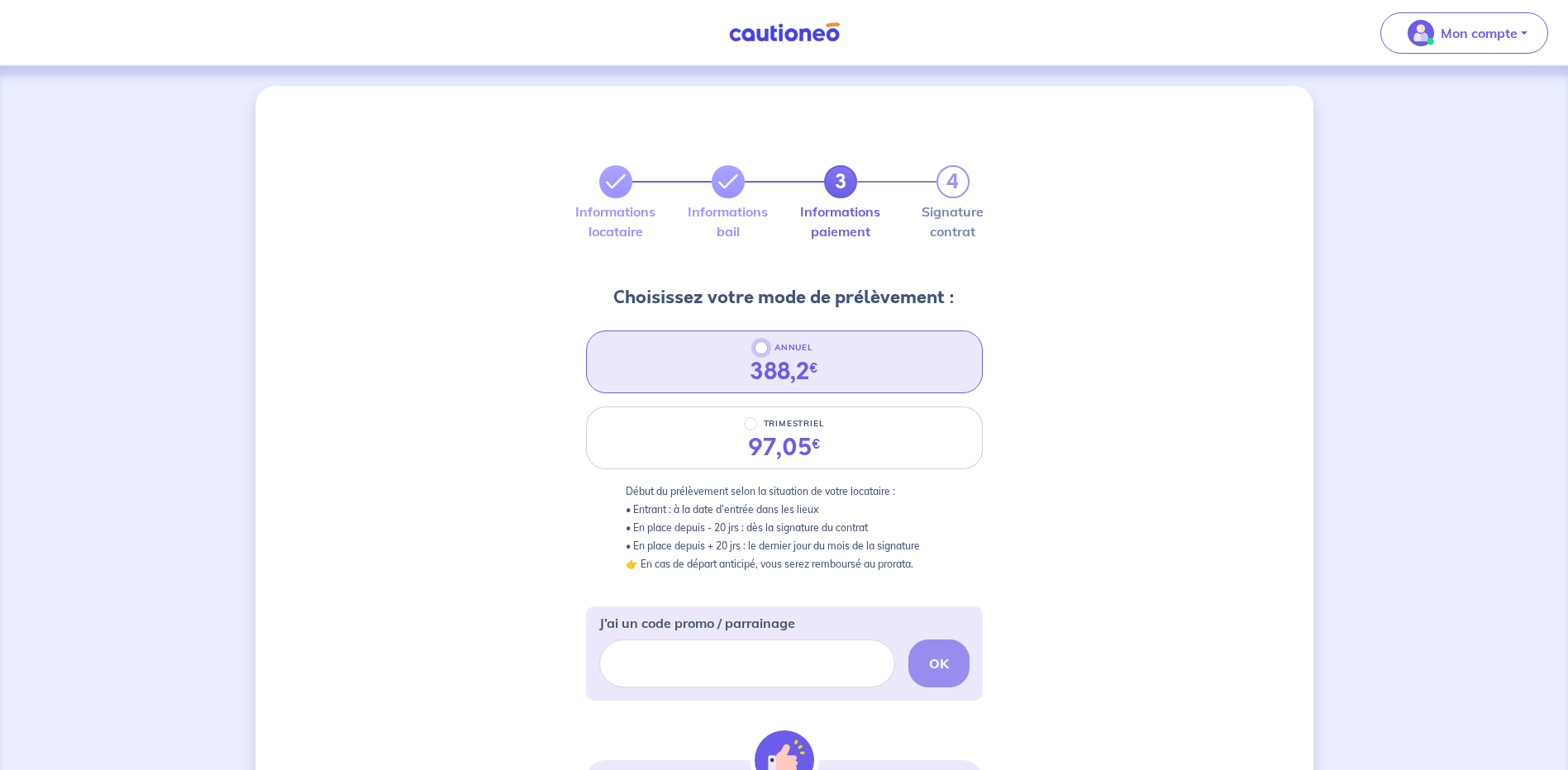
click at [759, 347] on input "ANNUEL" at bounding box center [760, 348] width 13 height 13
radio input "true"
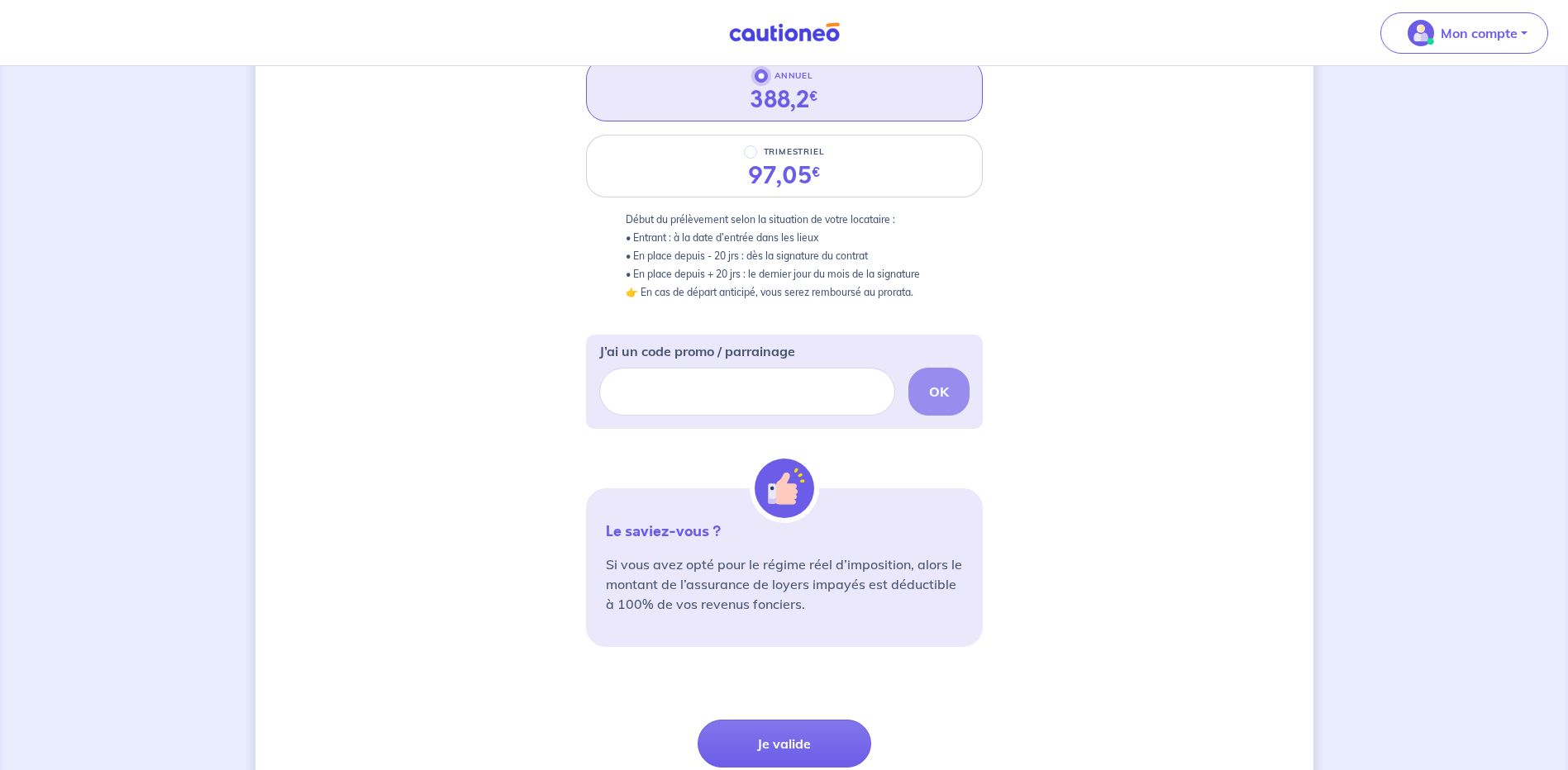
scroll to position [273, 0]
click at [781, 741] on button "Je valide" at bounding box center [784, 743] width 173 height 48
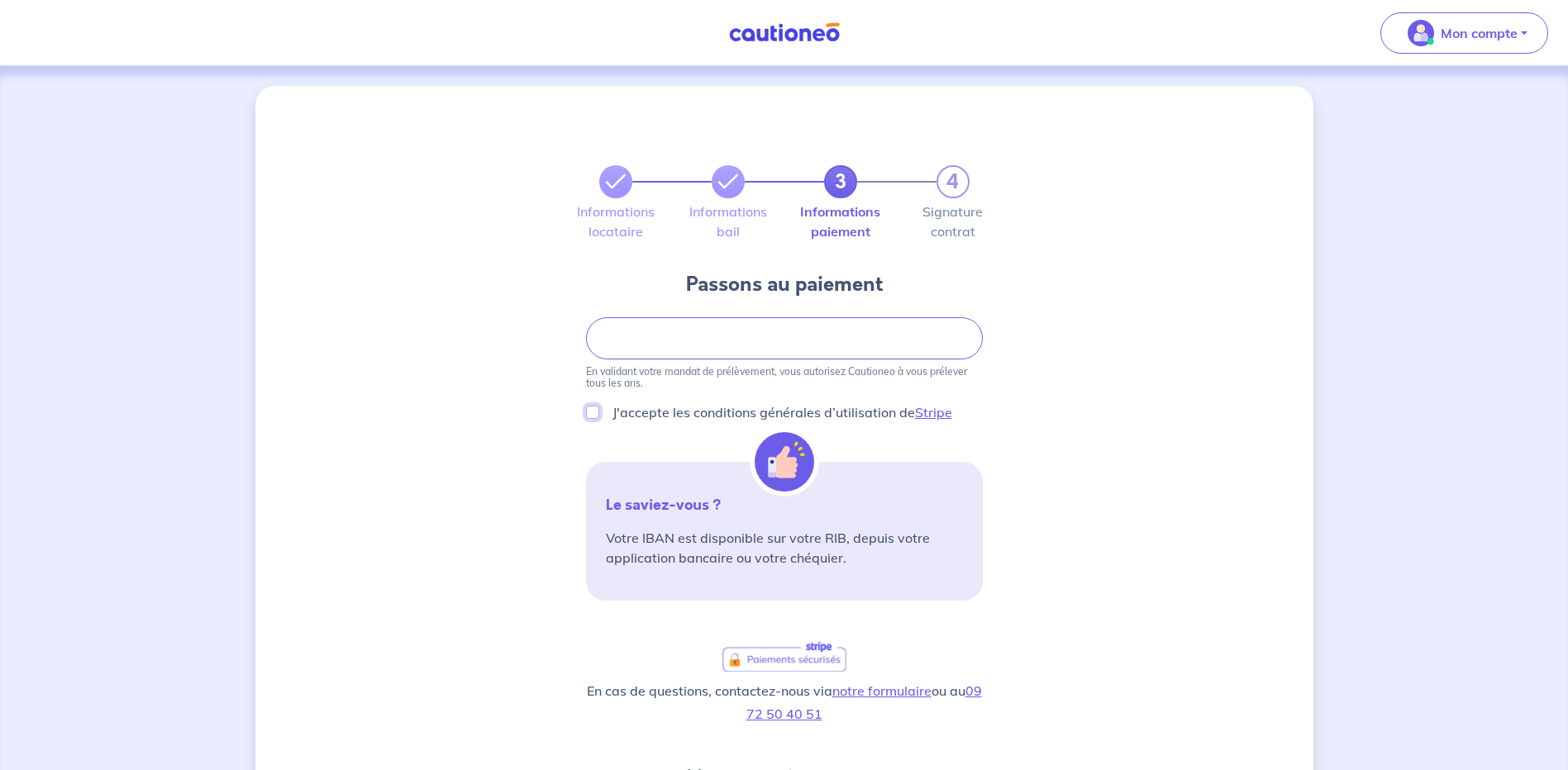
click at [589, 410] on input "J'accepte les conditions générales d’utilisation de Stripe" at bounding box center [592, 411] width 13 height 13
checkbox input "true"
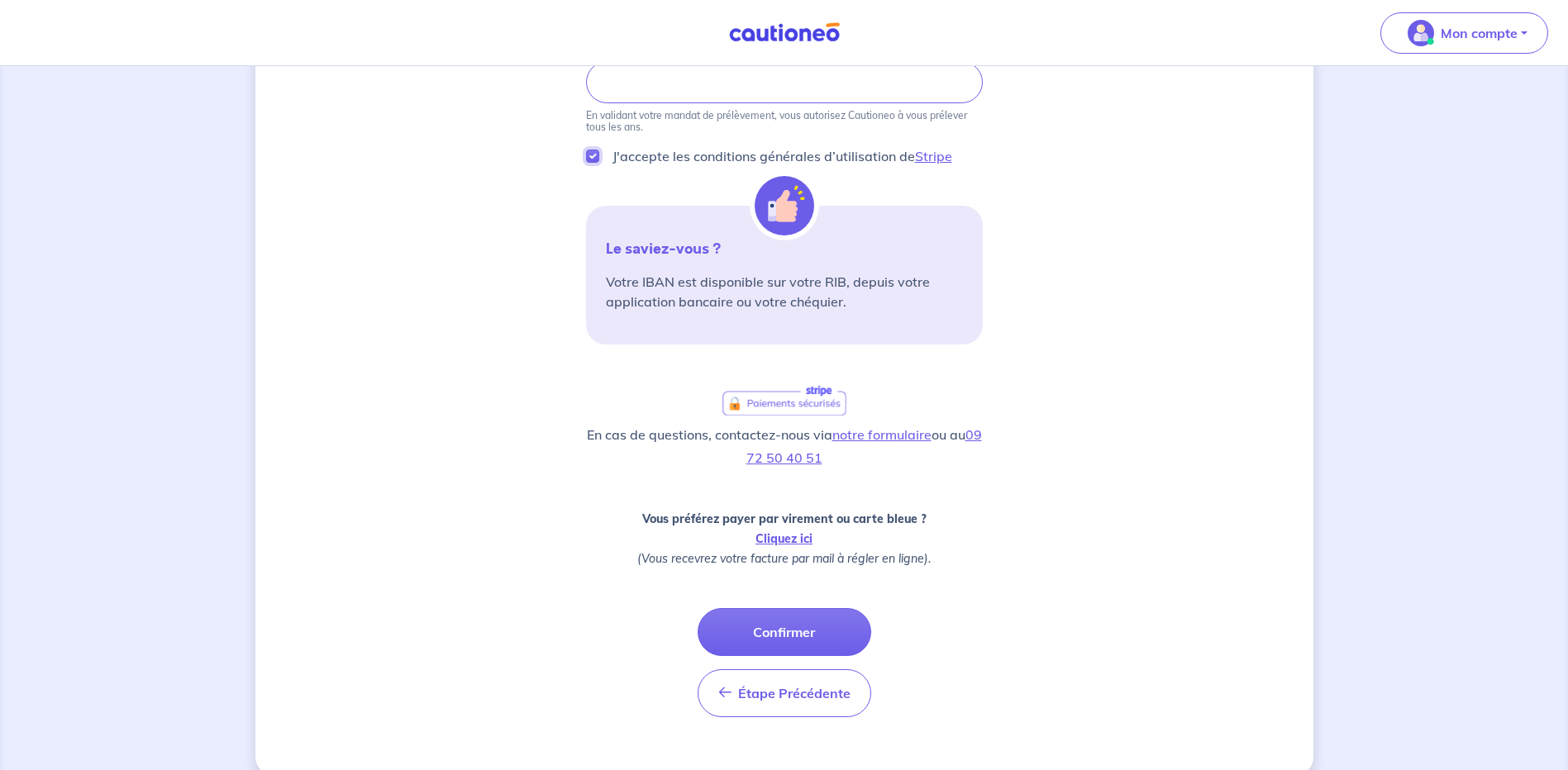
scroll to position [283, 0]
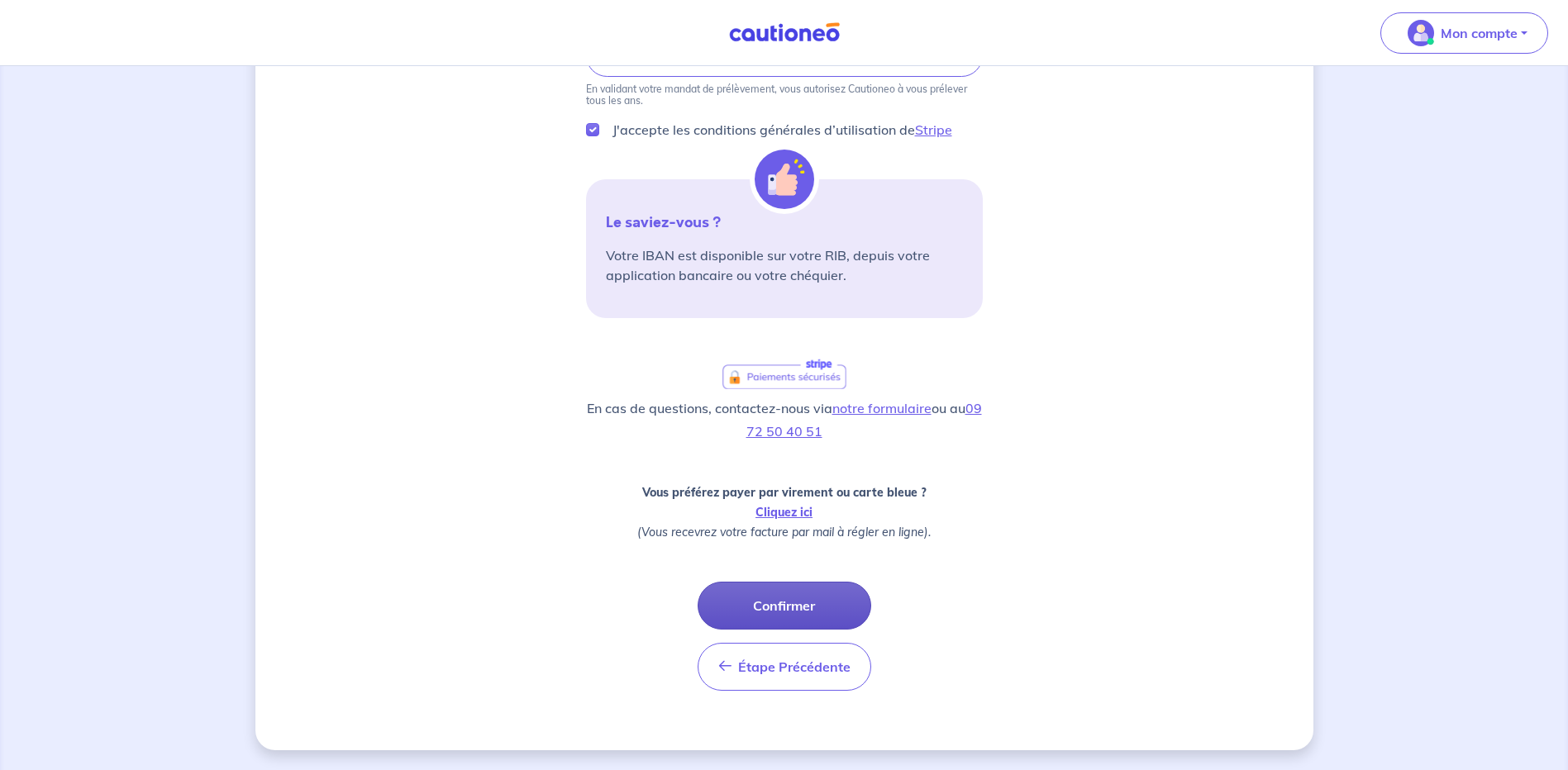
click at [774, 603] on button "Confirmer" at bounding box center [784, 606] width 173 height 48
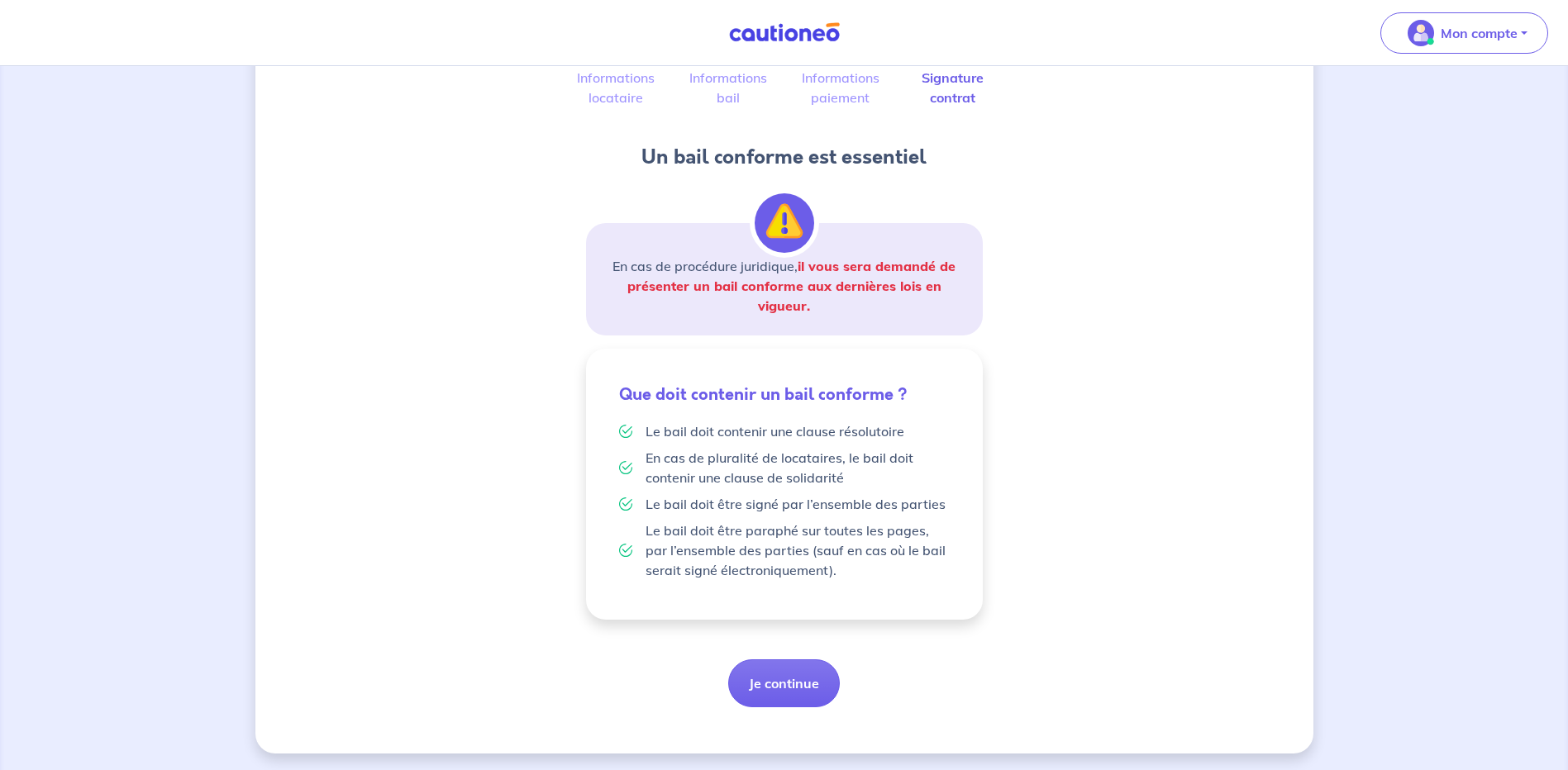
scroll to position [137, 0]
click at [785, 680] on button "Je continue" at bounding box center [784, 680] width 112 height 48
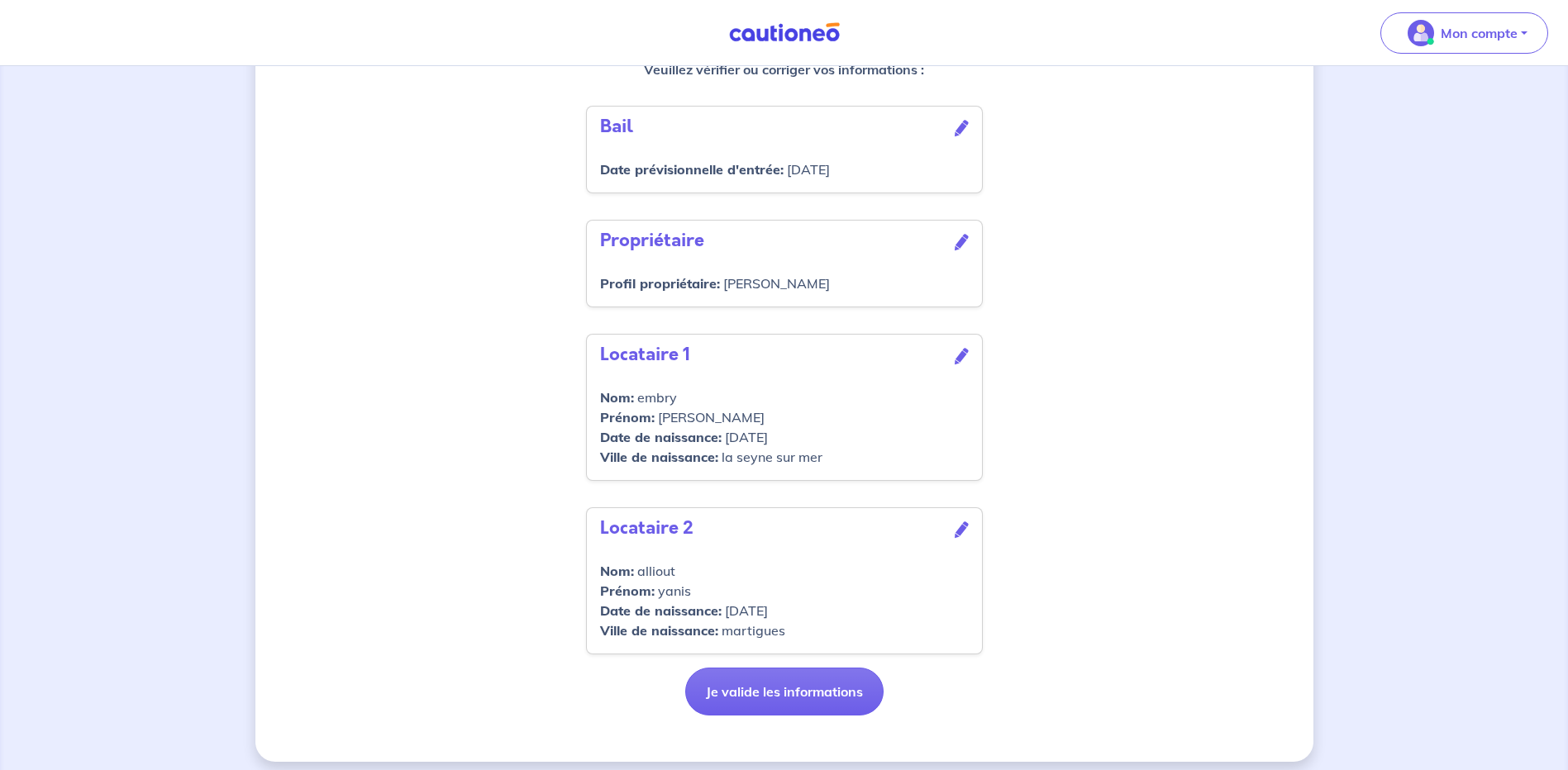
scroll to position [527, 0]
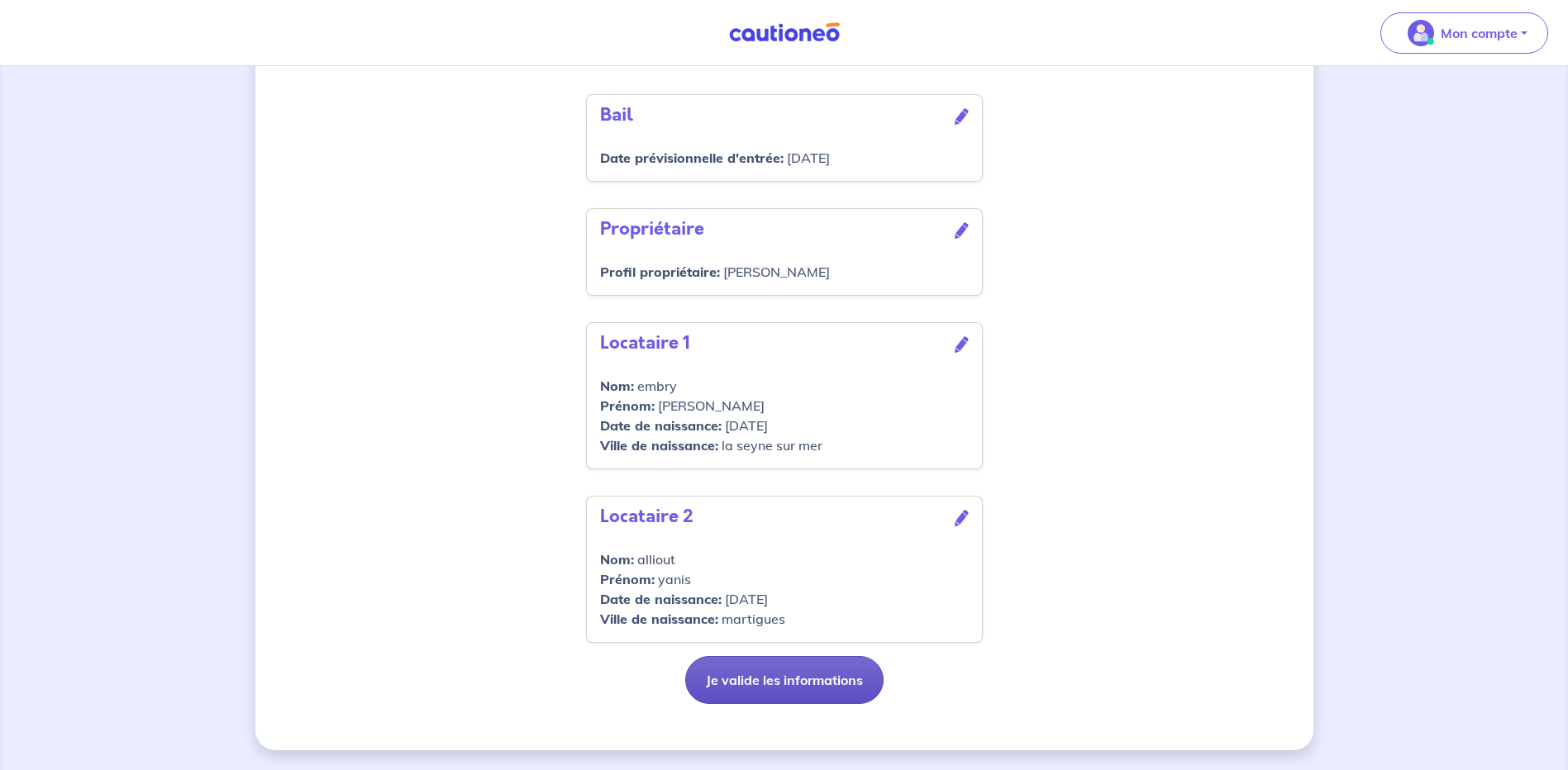
click at [779, 674] on button "Je valide les informations" at bounding box center [784, 680] width 198 height 48
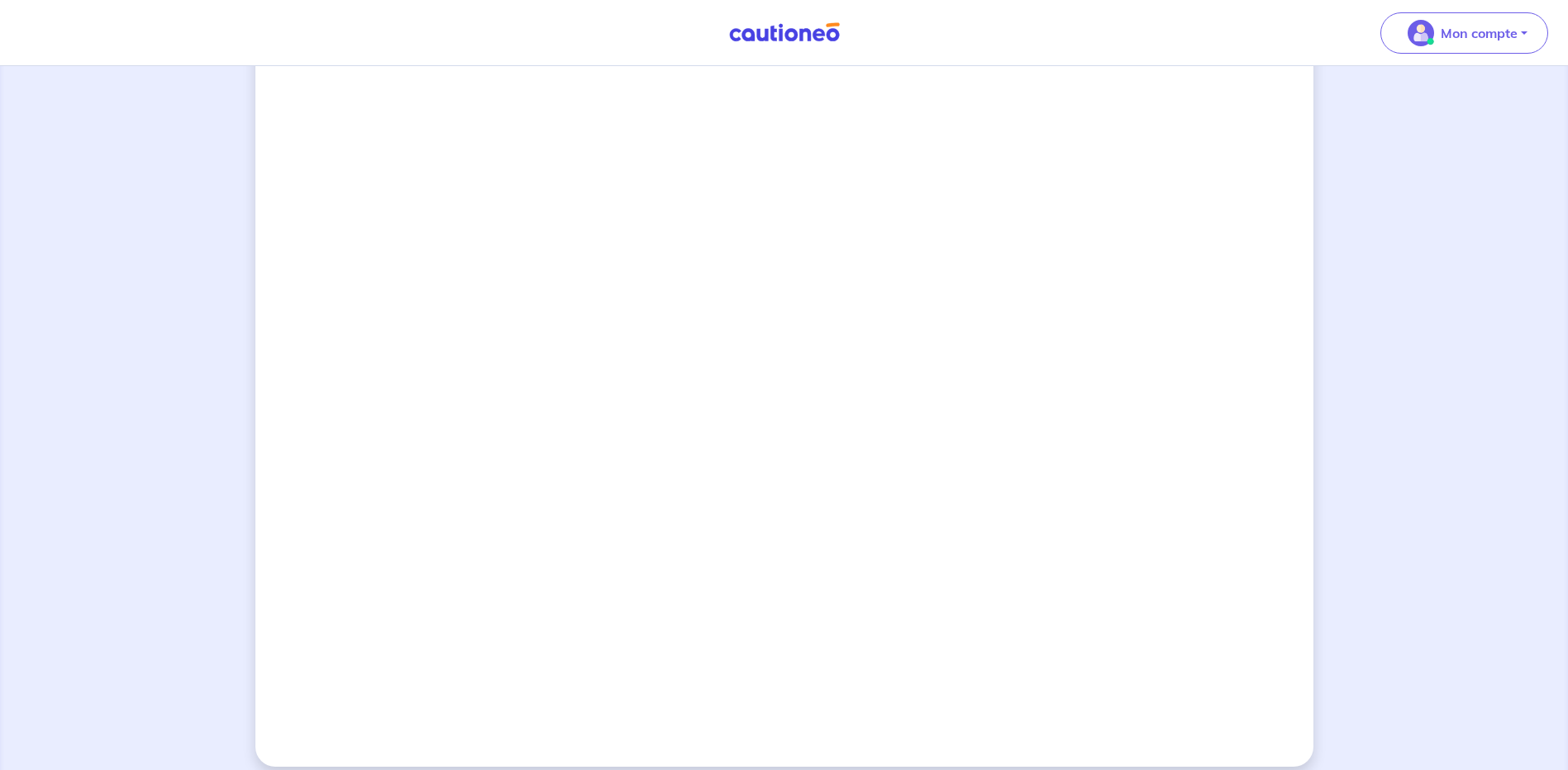
scroll to position [1299, 0]
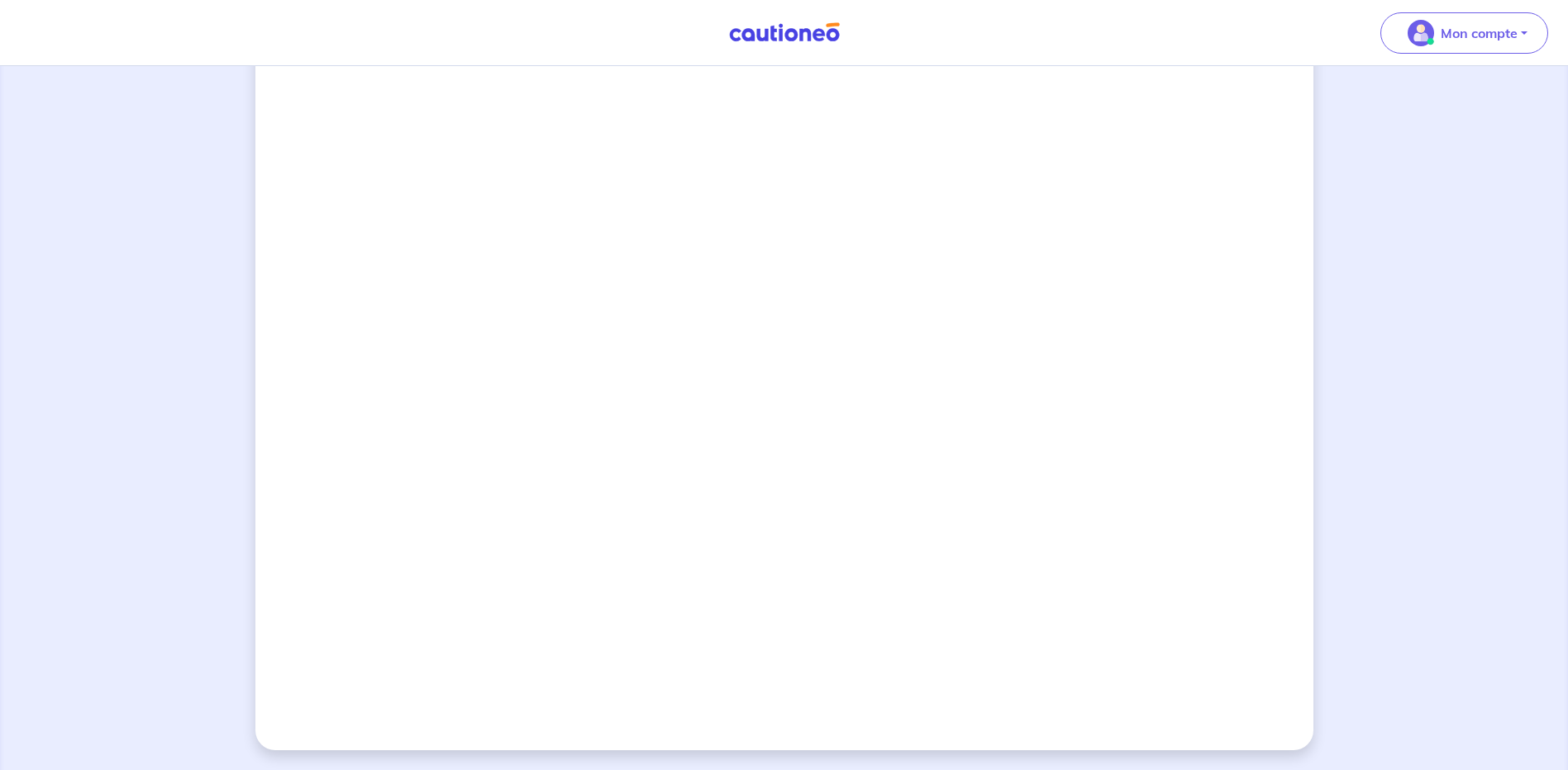
drag, startPoint x: 1181, startPoint y: 384, endPoint x: 1185, endPoint y: 368, distance: 16.5
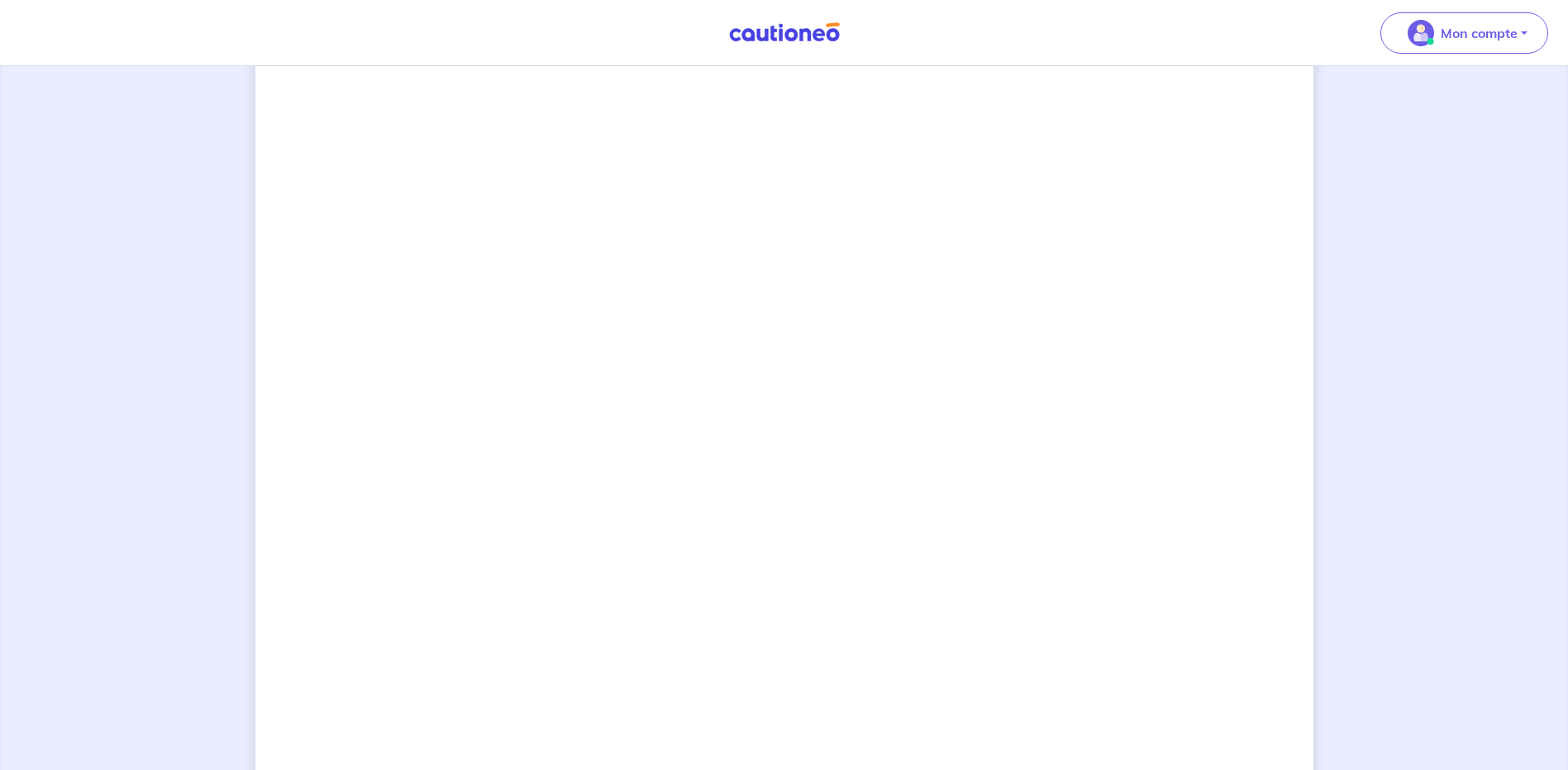
scroll to position [1166, 0]
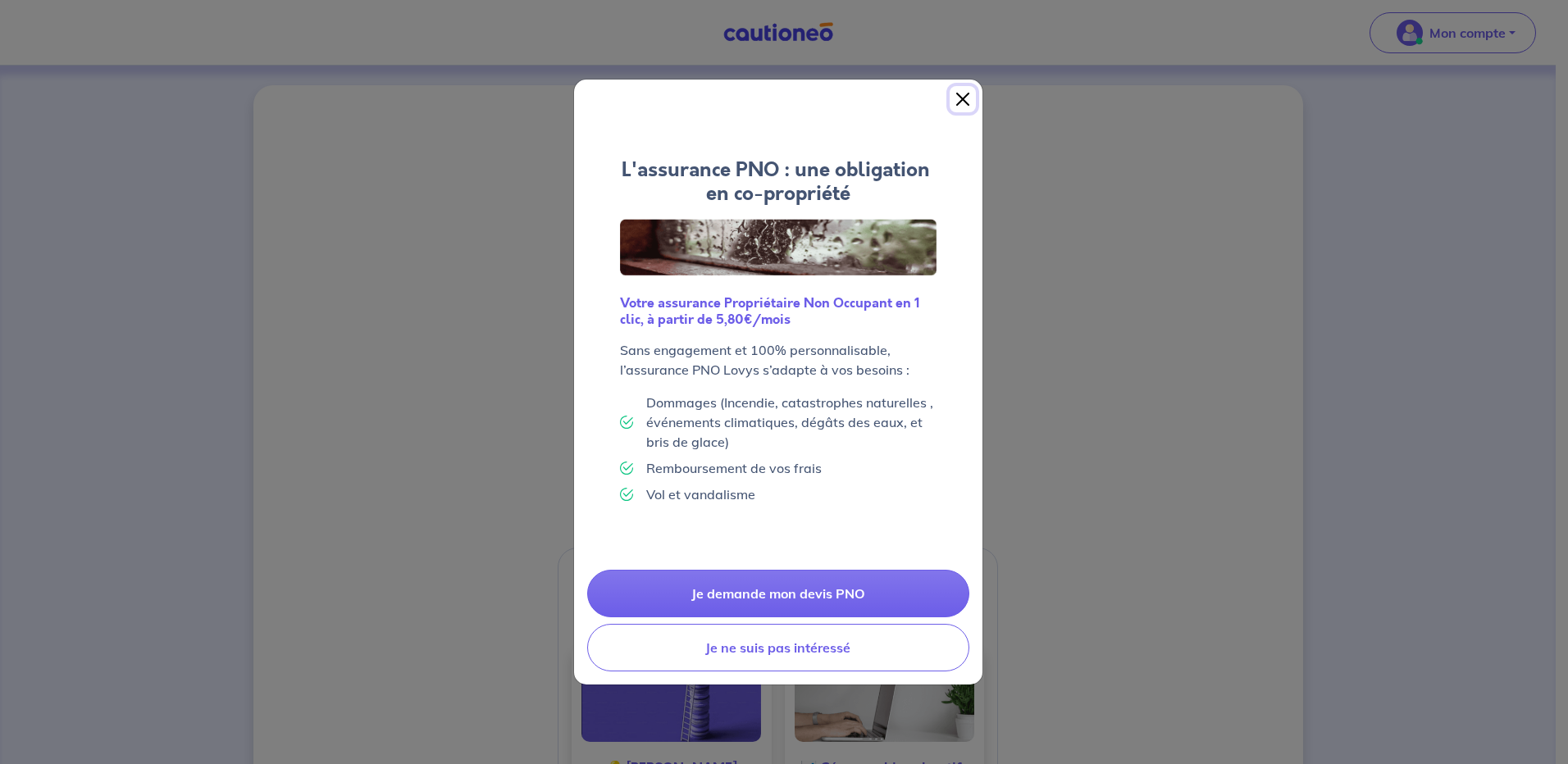
click at [962, 92] on button "Close" at bounding box center [963, 99] width 27 height 27
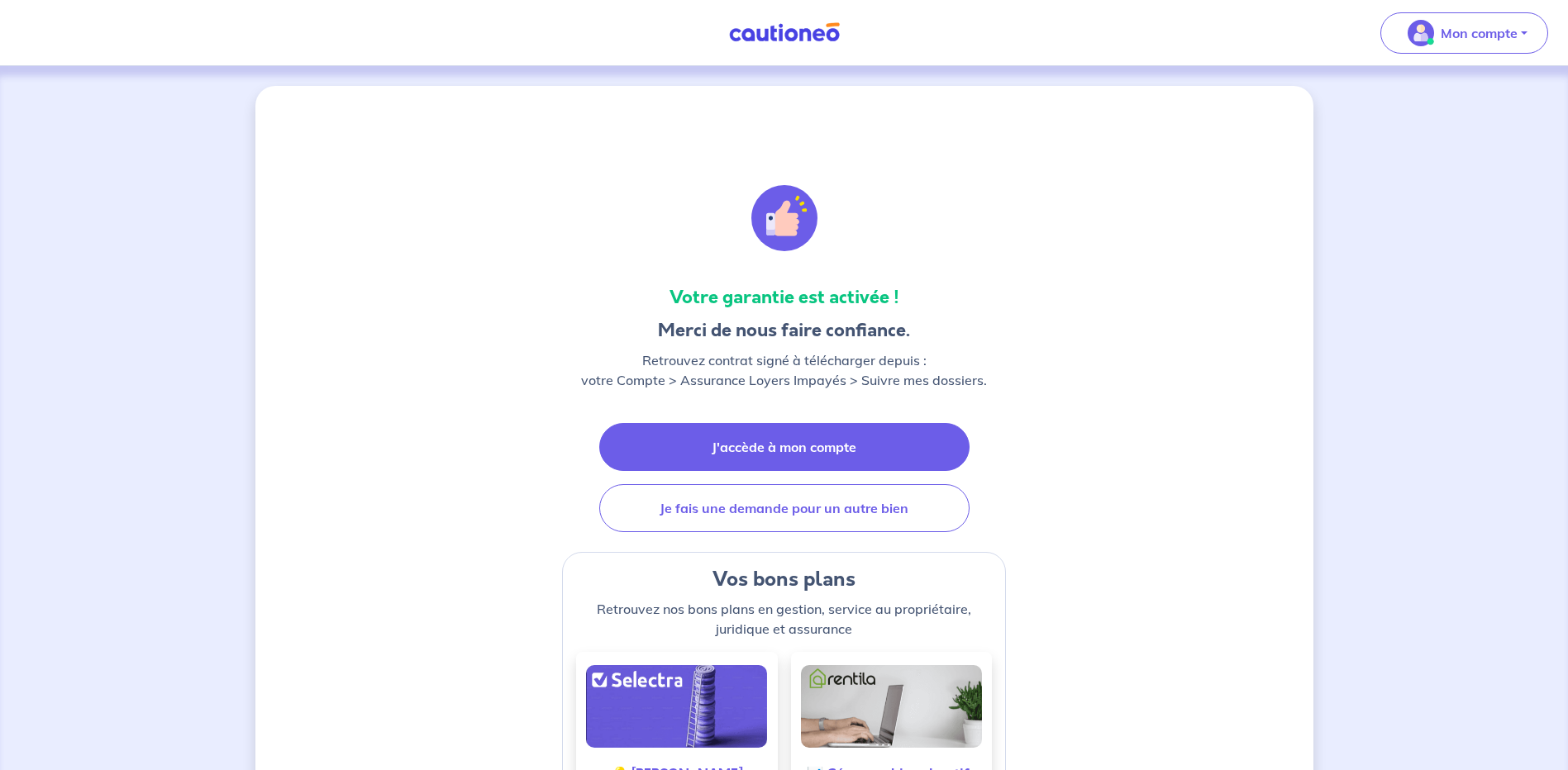
click at [774, 447] on link "J'accède à mon compte" at bounding box center [785, 447] width 371 height 48
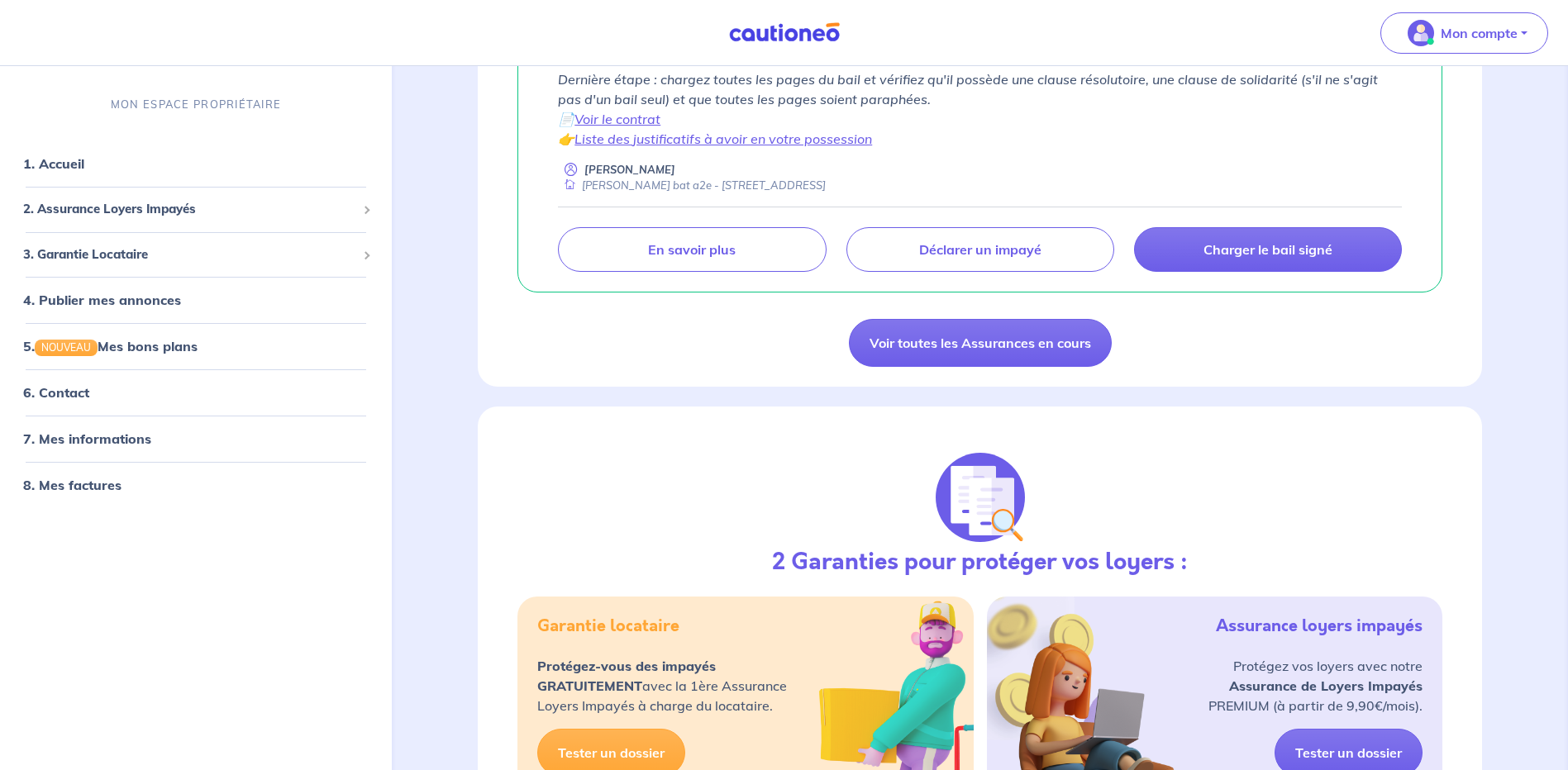
scroll to position [372, 0]
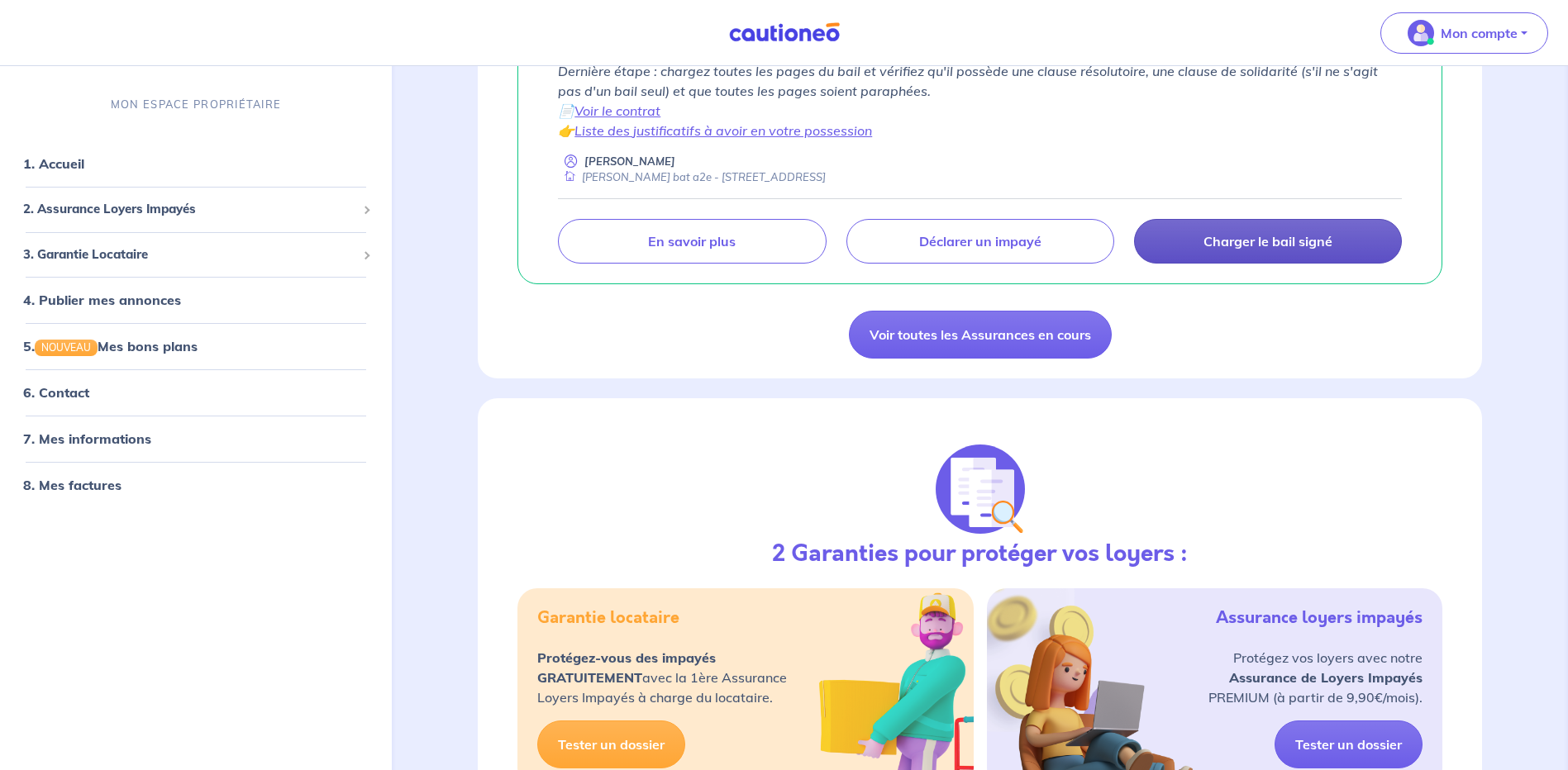
click at [1269, 240] on p "Charger le bail signé" at bounding box center [1267, 241] width 129 height 17
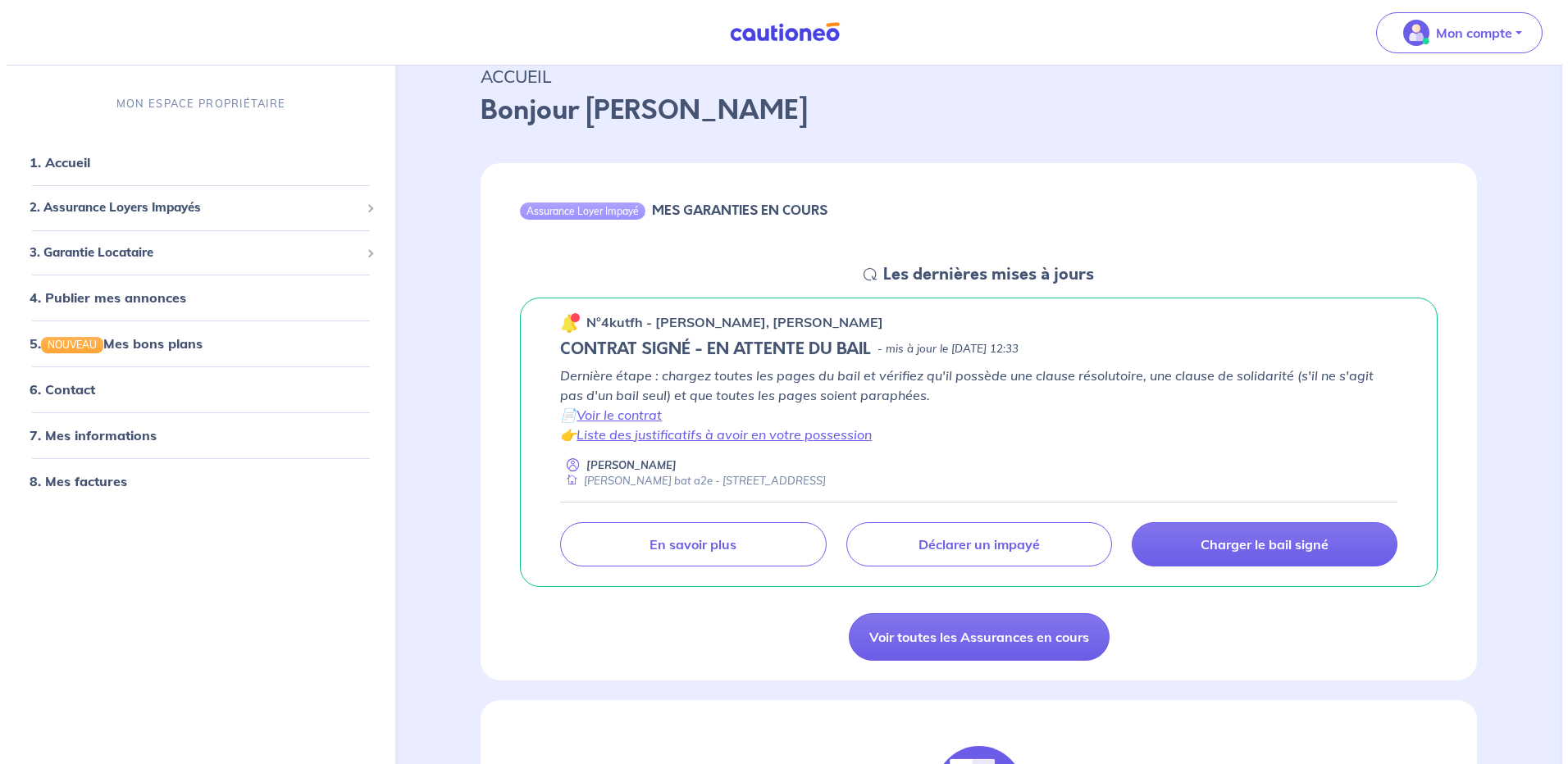
scroll to position [0, 0]
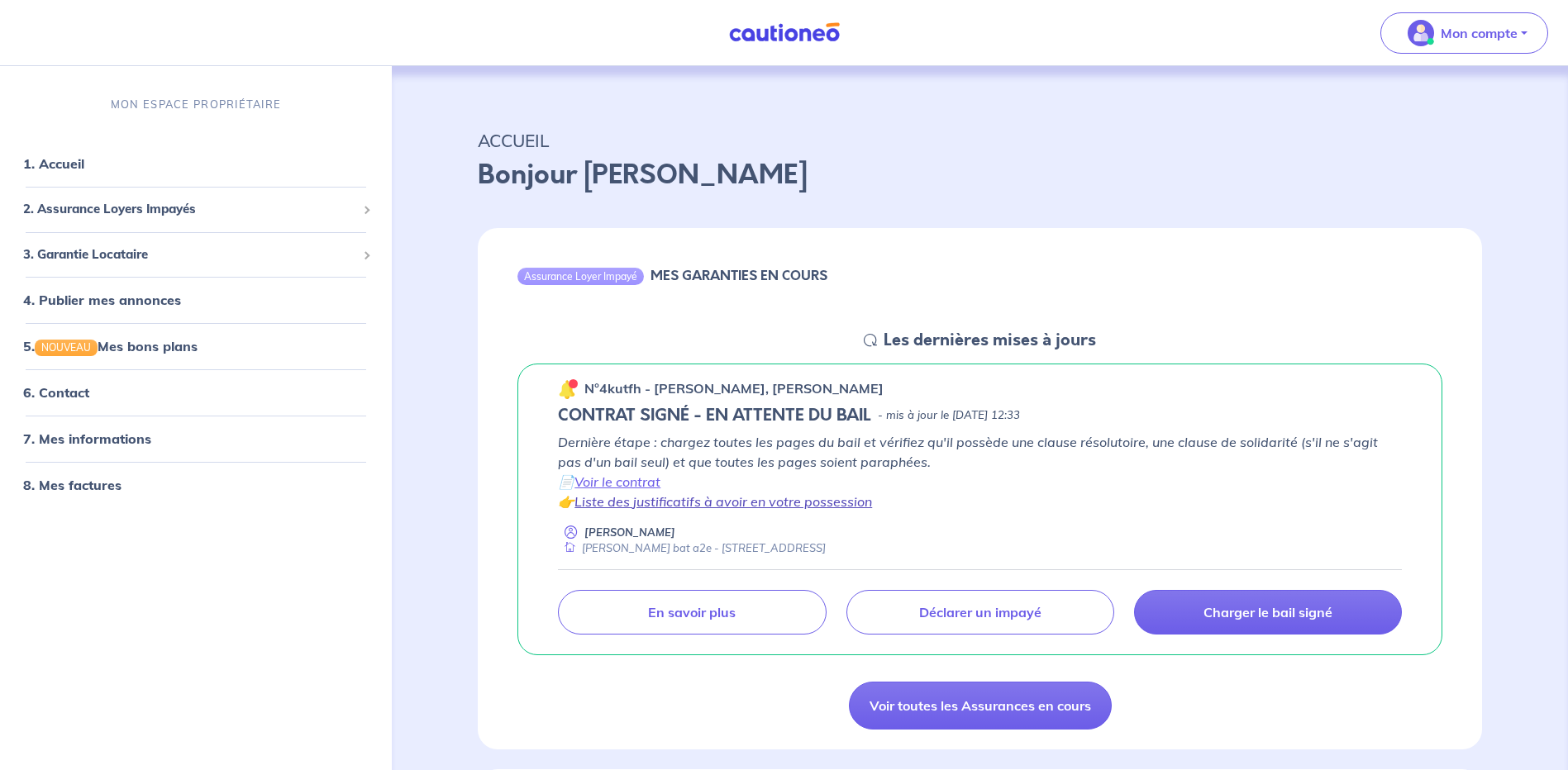
click at [624, 502] on link "Liste des justificatifs à avoir en votre possession" at bounding box center [723, 501] width 298 height 17
click at [946, 707] on link "Voir toutes les Assurances en cours" at bounding box center [980, 705] width 263 height 48
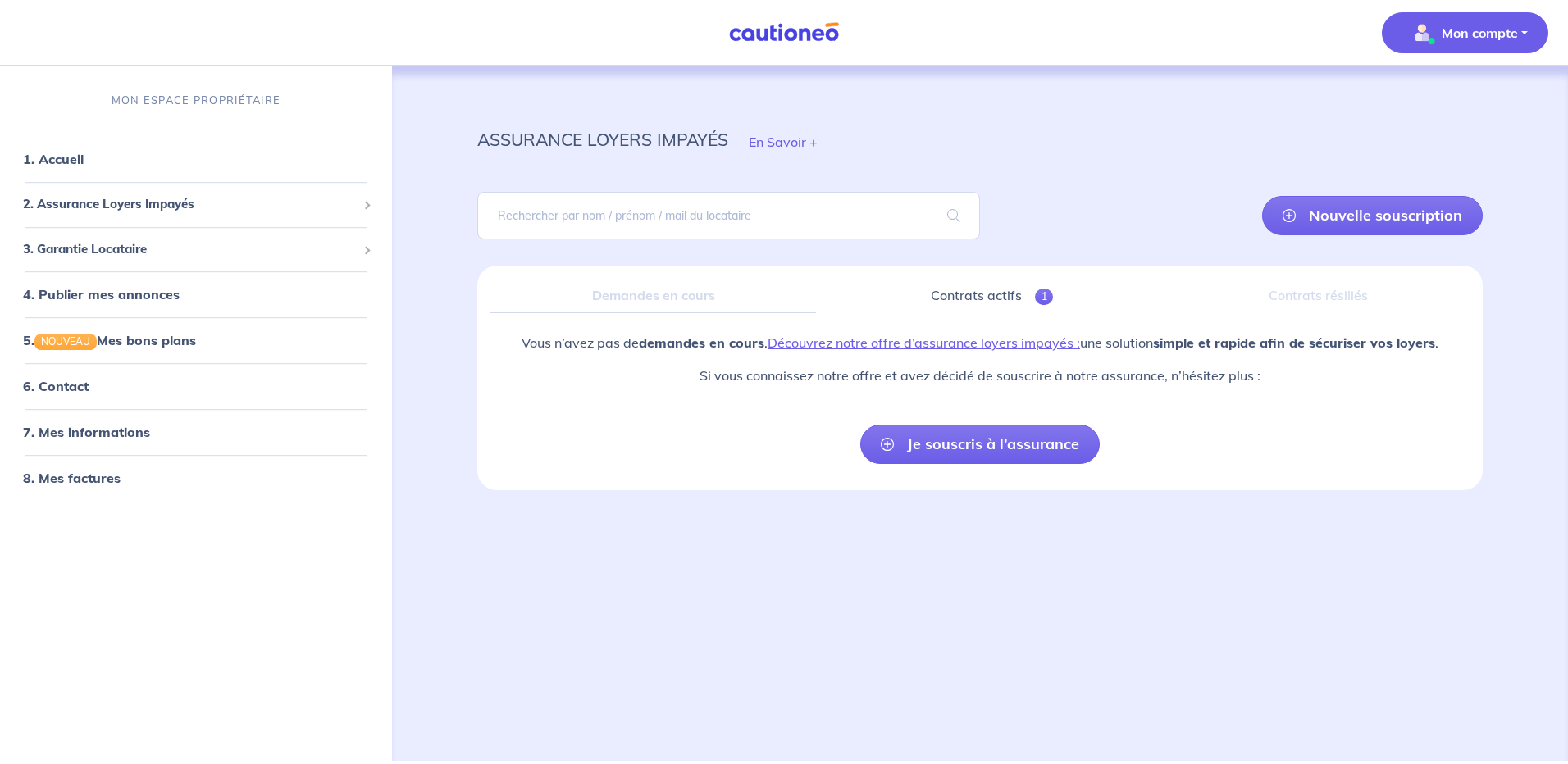
click at [1476, 36] on p "Mon compte" at bounding box center [1480, 33] width 76 height 20
click at [1446, 101] on link "Mes informations" at bounding box center [1449, 102] width 132 height 27
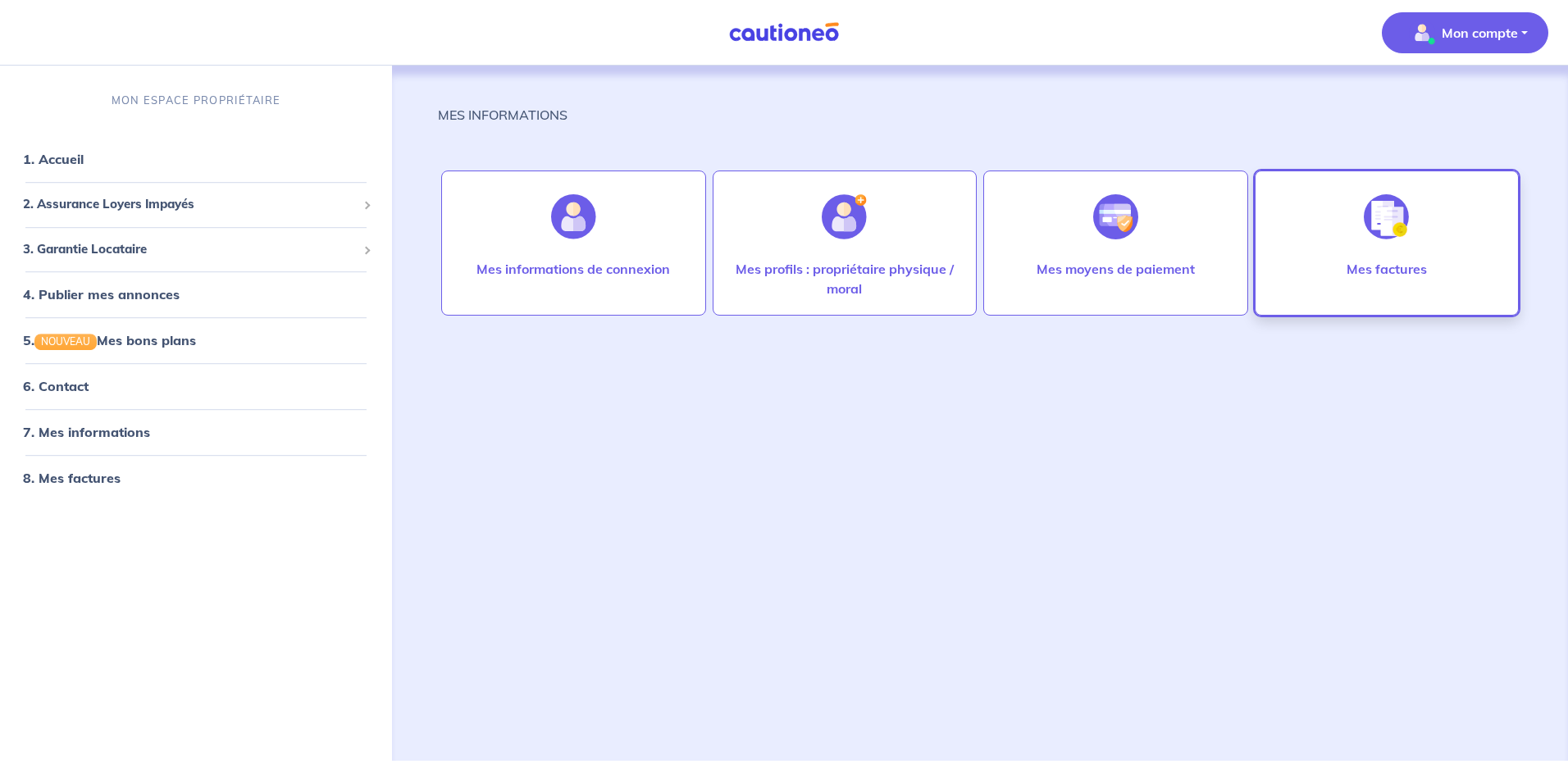
click at [1379, 238] on img at bounding box center [1387, 217] width 45 height 45
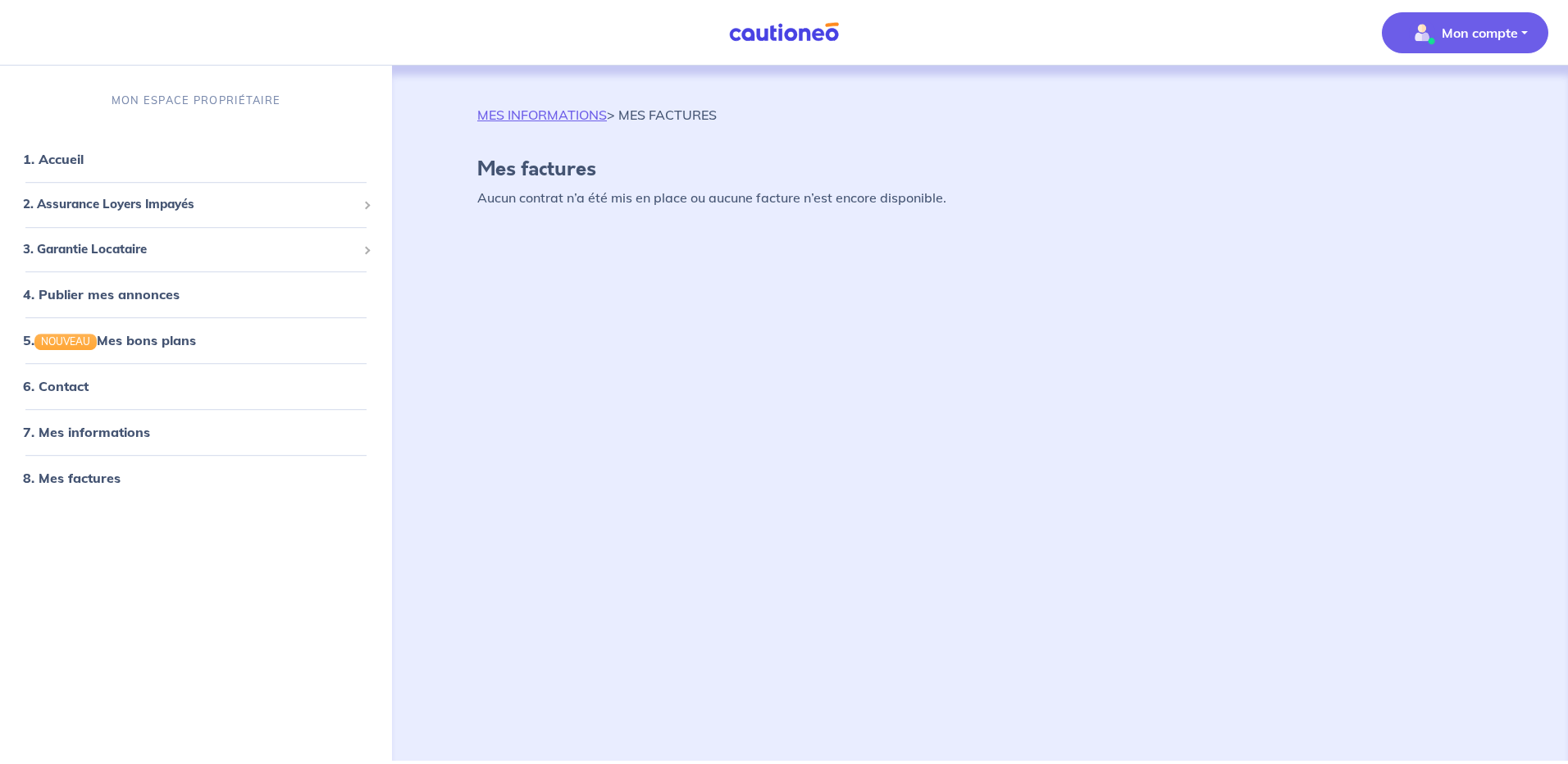
click at [1487, 33] on p "Mon compte" at bounding box center [1480, 33] width 76 height 20
click at [1449, 99] on link "Mes informations" at bounding box center [1449, 102] width 132 height 27
